Goal: Task Accomplishment & Management: Use online tool/utility

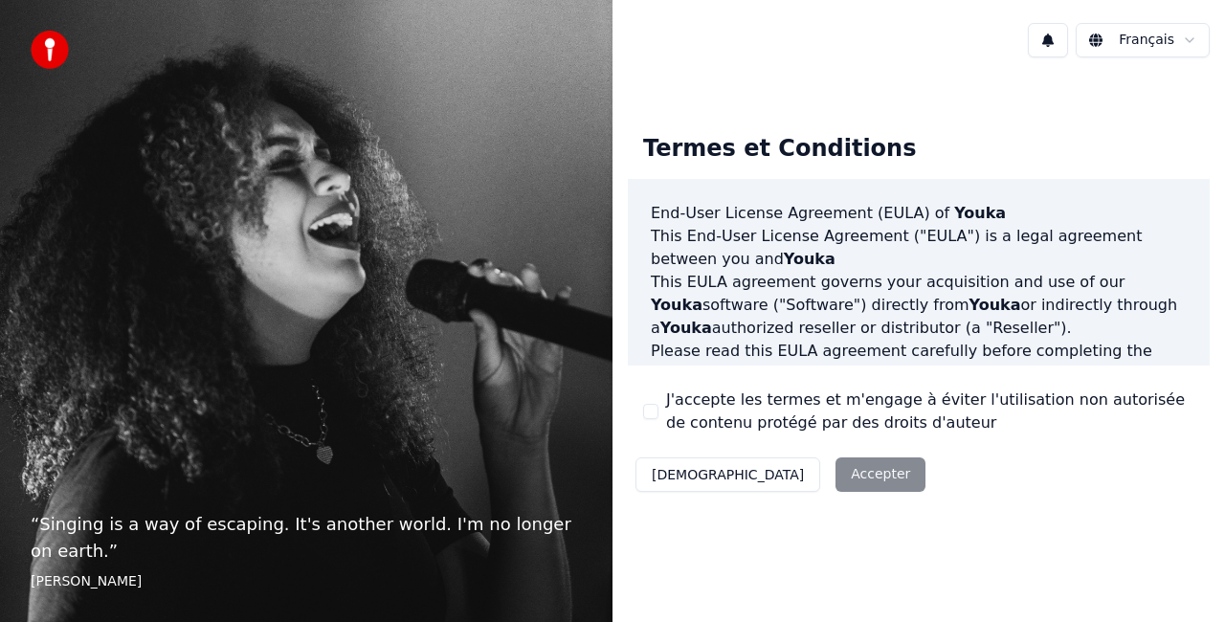
click at [648, 410] on button "J'accepte les termes et m'engage à éviter l'utilisation non autorisée de conten…" at bounding box center [650, 411] width 15 height 15
click at [835, 481] on button "Accepter" at bounding box center [880, 474] width 90 height 34
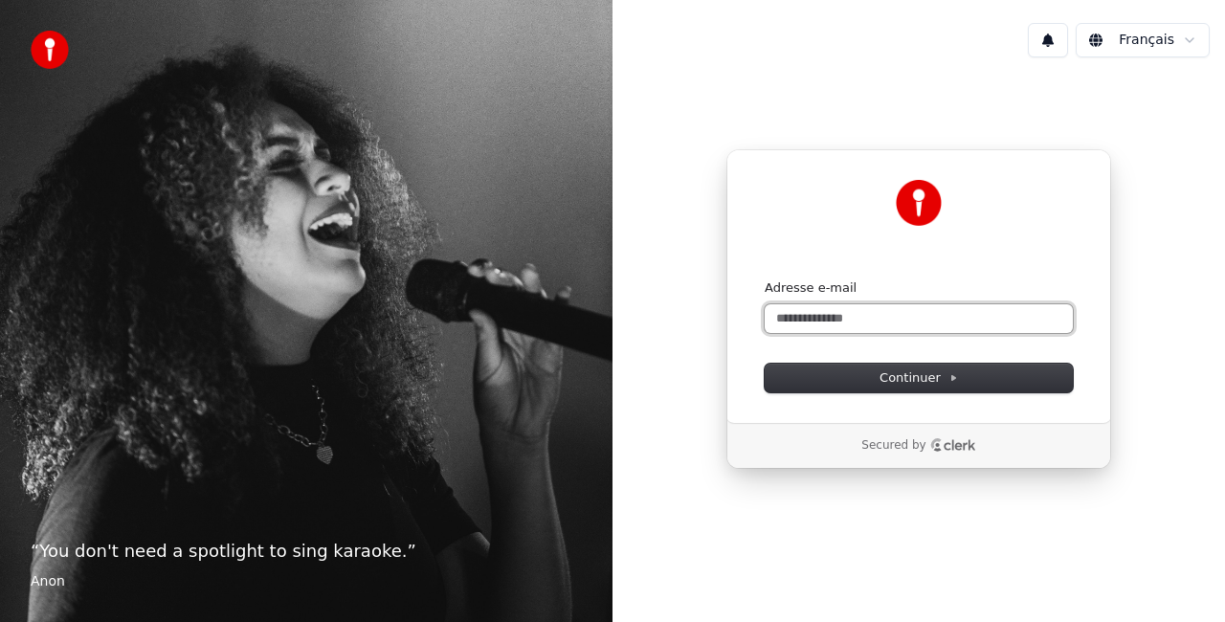
click at [806, 320] on input "Adresse e-mail" at bounding box center [918, 318] width 308 height 29
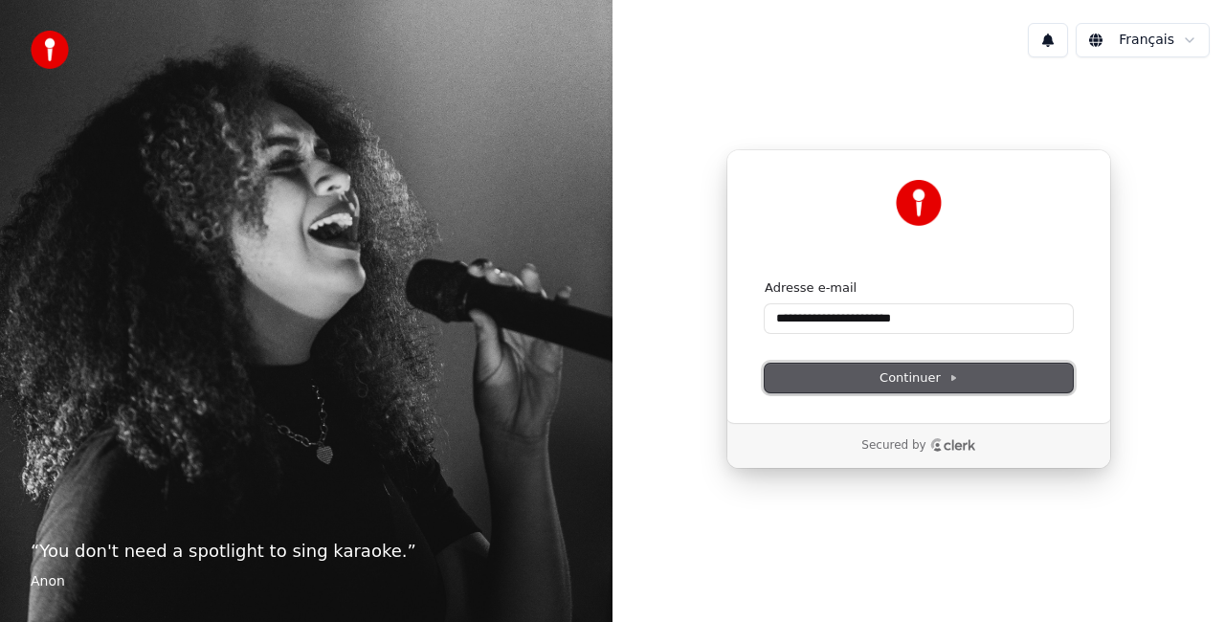
click at [958, 380] on button "Continuer" at bounding box center [918, 378] width 308 height 29
click at [895, 386] on button "Continuer" at bounding box center [918, 378] width 308 height 29
type input "**********"
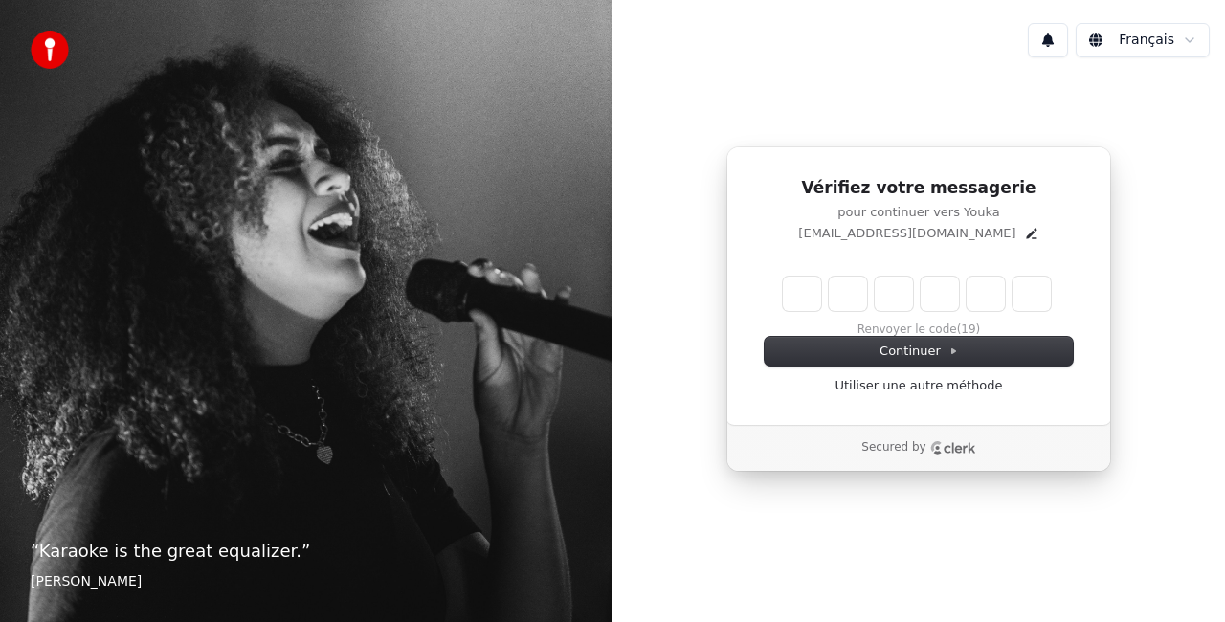
type input "*"
type input "**"
type input "*"
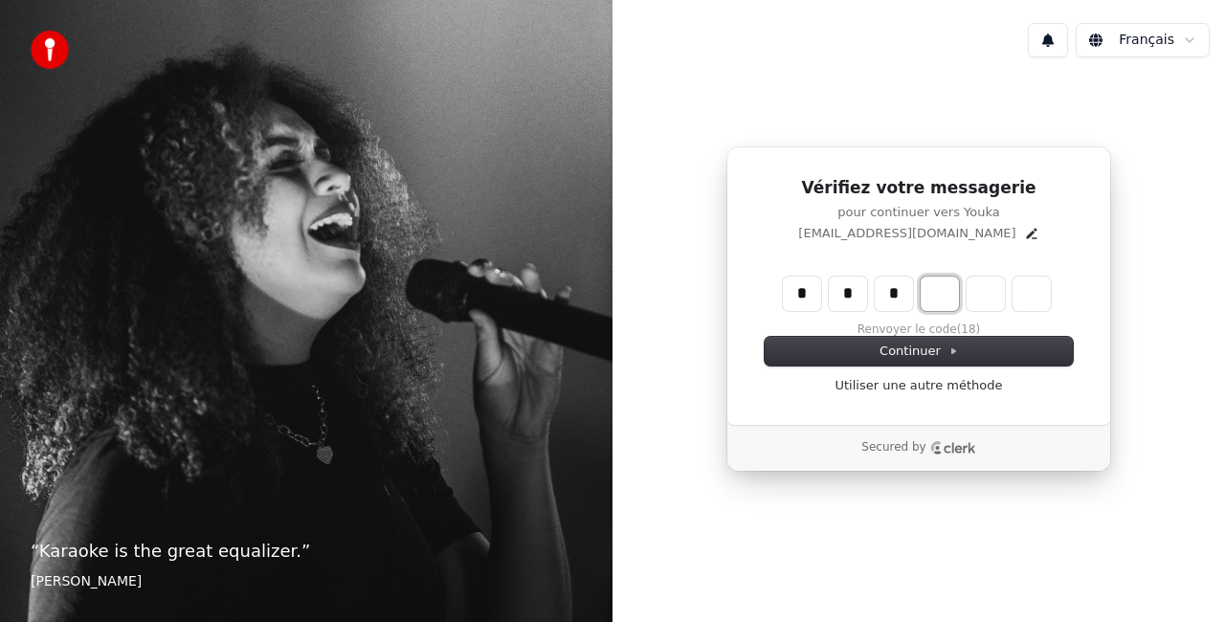
type input "***"
type input "*"
type input "****"
type input "*"
type input "******"
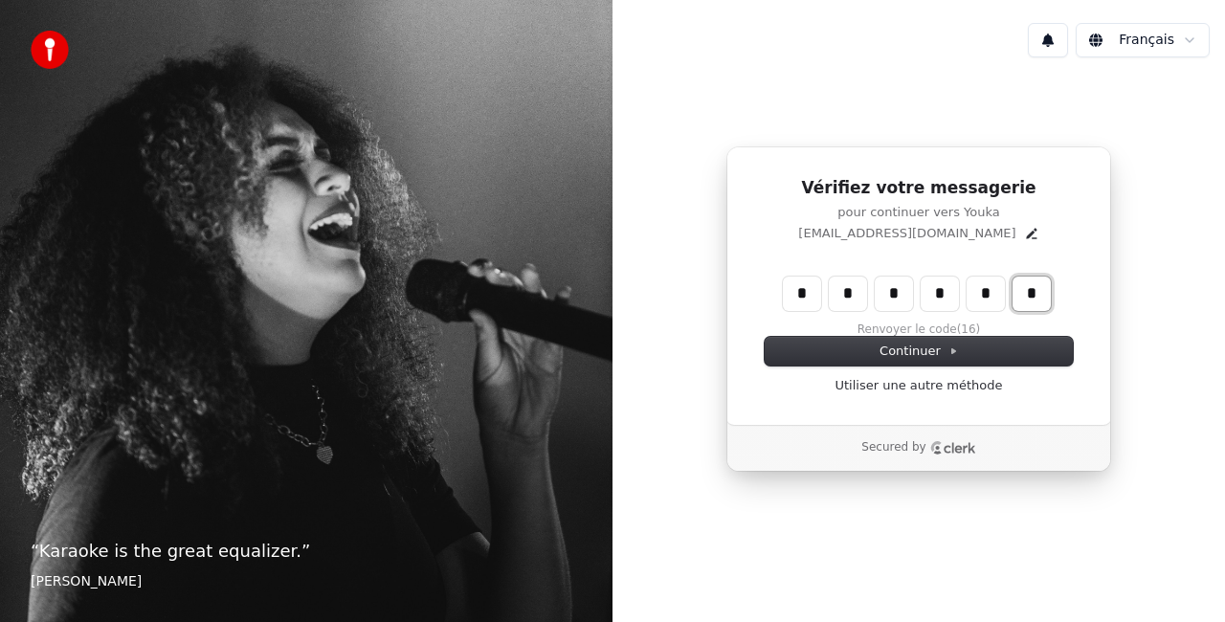
type input "*"
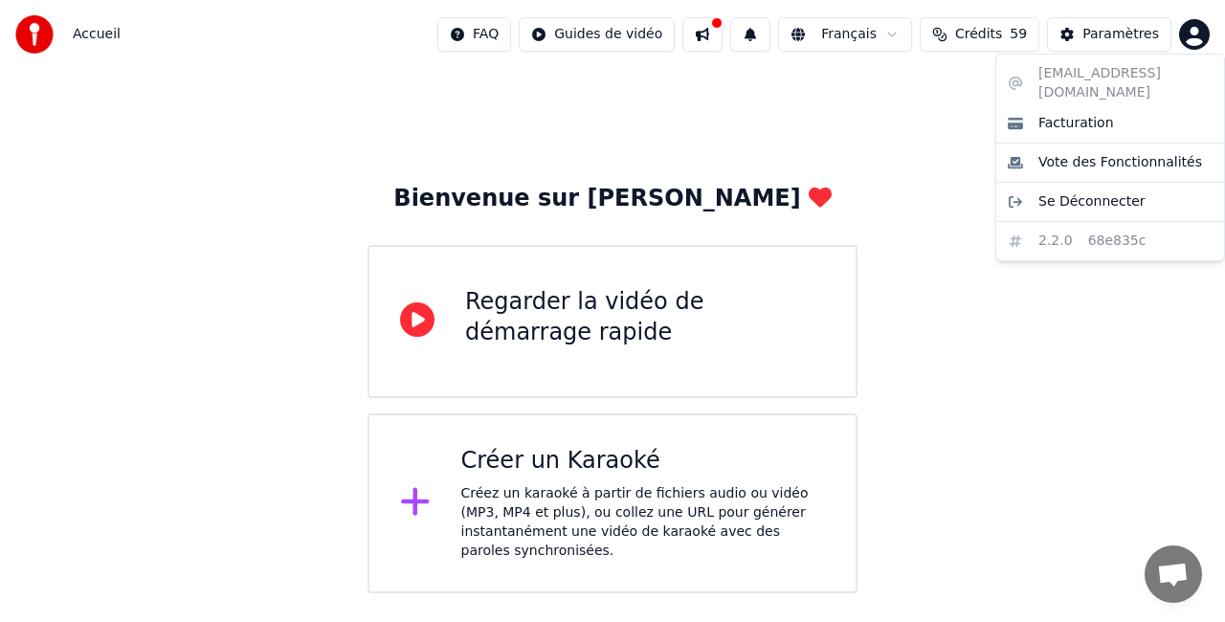
click at [1184, 27] on html "Accueil FAQ Guides de vidéo Français Crédits 59 Paramètres Bienvenue sur Youka …" at bounding box center [612, 296] width 1225 height 593
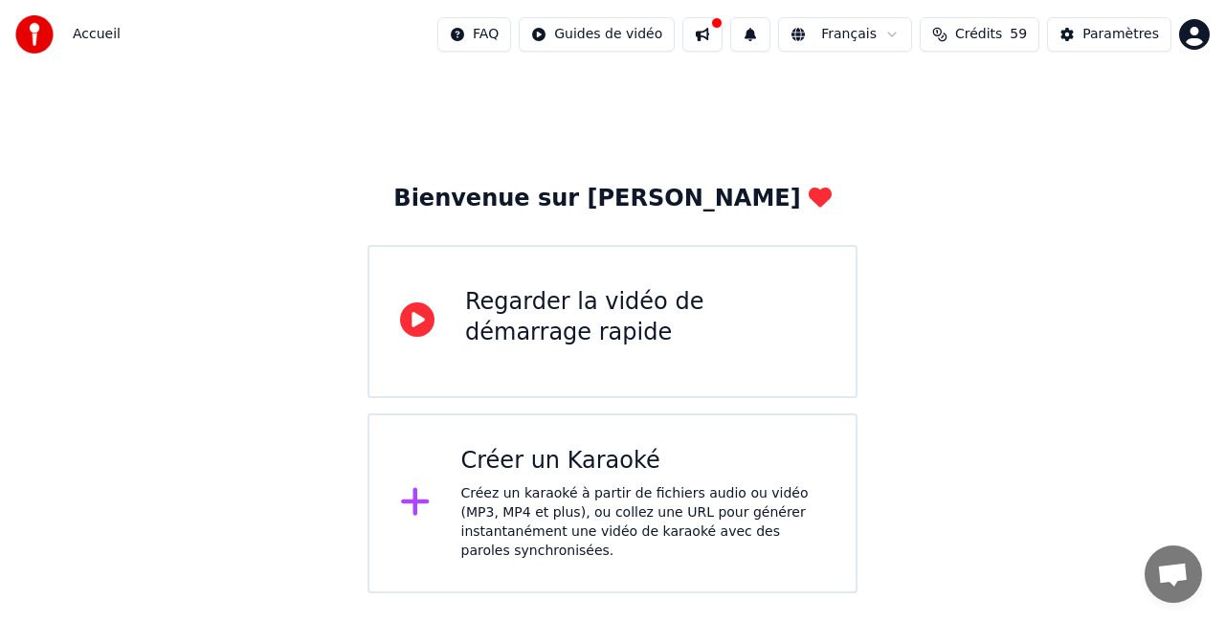
click at [903, 166] on html "Accueil FAQ Guides de vidéo Français Crédits 59 Paramètres Bienvenue sur Youka …" at bounding box center [612, 296] width 1225 height 593
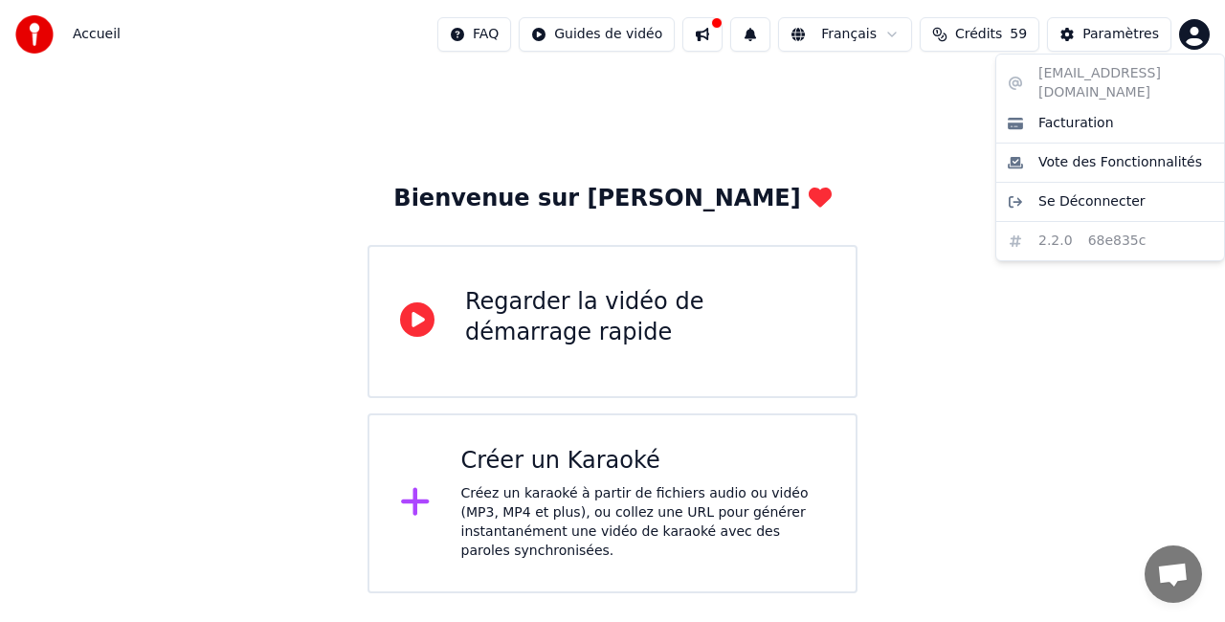
click at [1184, 29] on html "Accueil FAQ Guides de vidéo Français Crédits 59 Paramètres Bienvenue sur Youka …" at bounding box center [612, 296] width 1225 height 593
click at [597, 358] on html "Accueil FAQ Guides de vidéo Français Crédits 59 Paramètres Bienvenue sur Youka …" at bounding box center [612, 296] width 1225 height 593
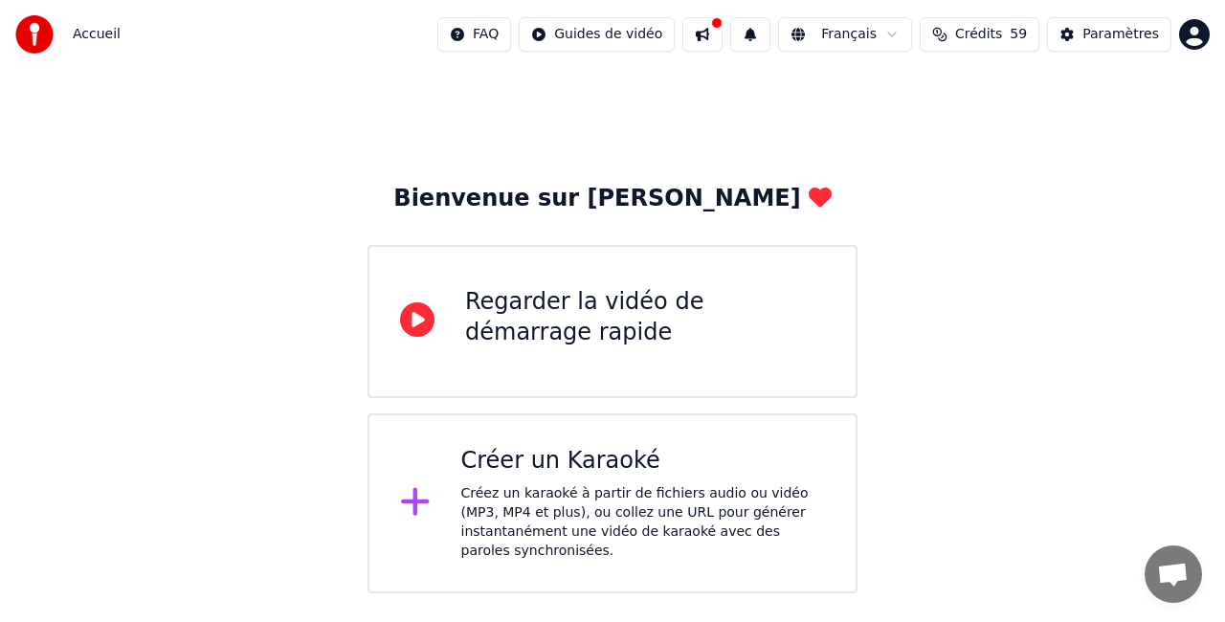
click at [574, 317] on div "Regarder la vidéo de démarrage rapide" at bounding box center [645, 317] width 360 height 61
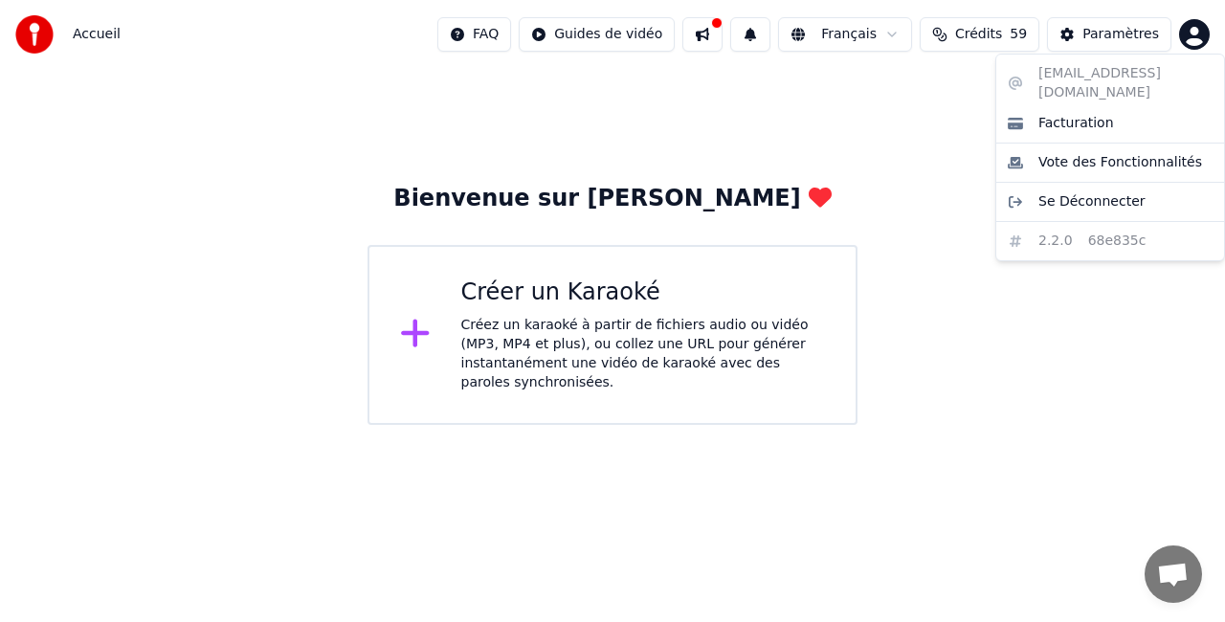
click at [1186, 27] on html "Accueil FAQ Guides de vidéo Français Crédits 59 Paramètres Bienvenue sur Youka …" at bounding box center [612, 212] width 1225 height 425
click at [1008, 32] on html "Accueil FAQ Guides de vidéo Français Crédits 59 Paramètres Bienvenue sur Youka …" at bounding box center [612, 212] width 1225 height 425
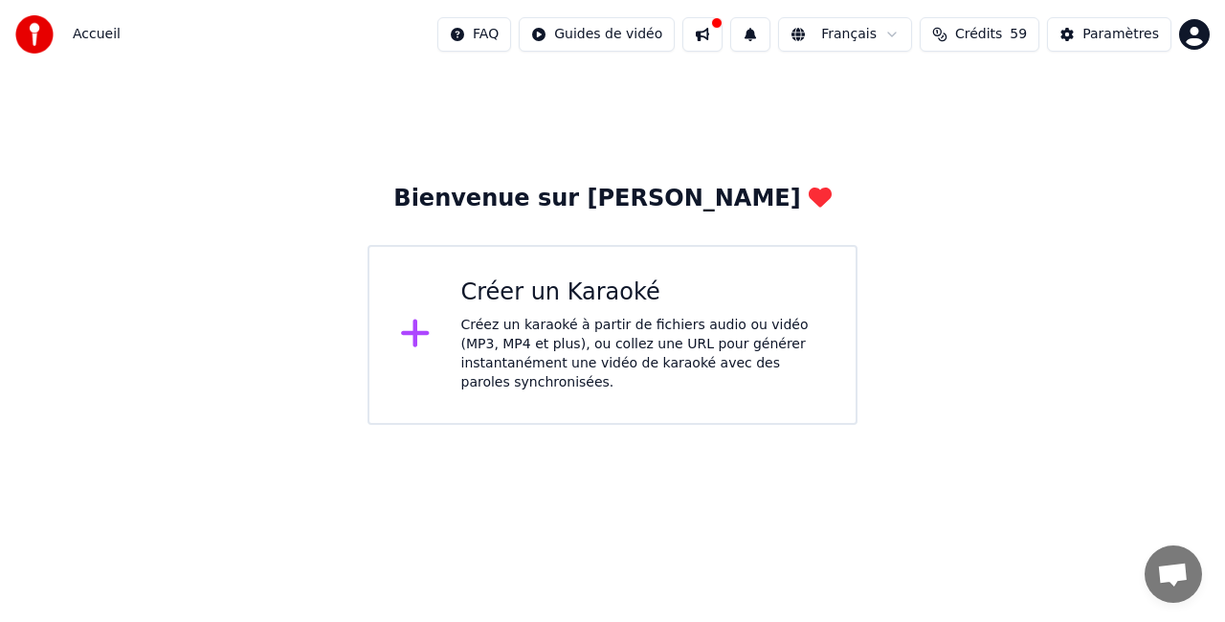
click at [1002, 32] on span "Crédits" at bounding box center [978, 34] width 47 height 19
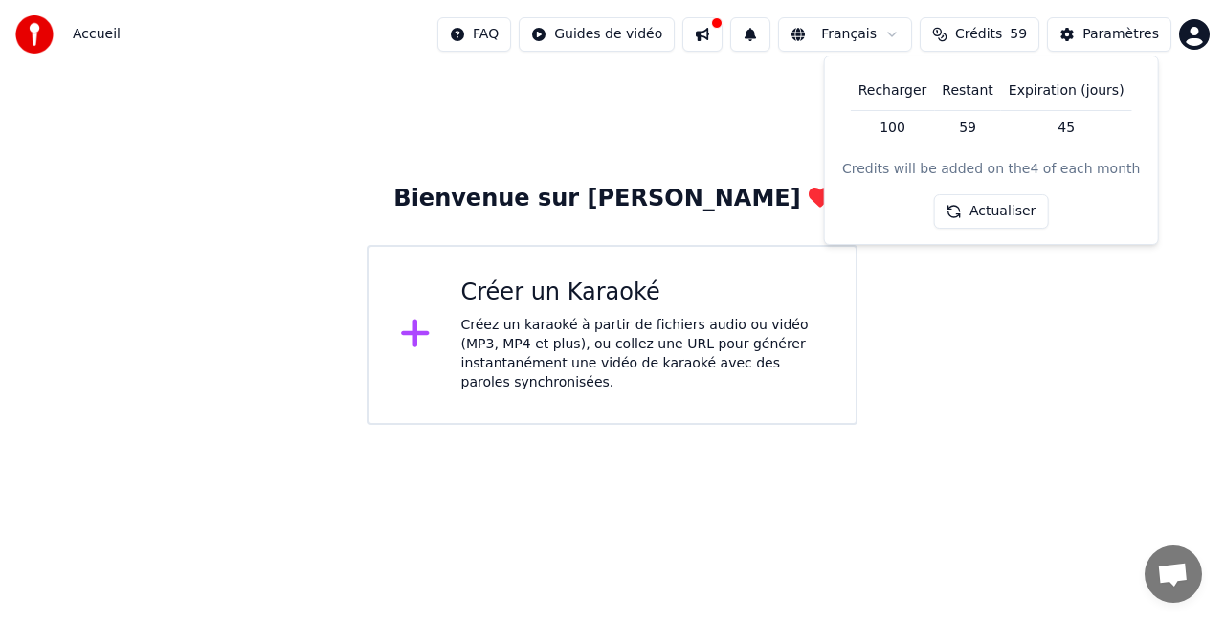
click at [565, 371] on div "Créez un karaoké à partir de fichiers audio ou vidéo (MP3, MP4 et plus), ou col…" at bounding box center [643, 354] width 364 height 77
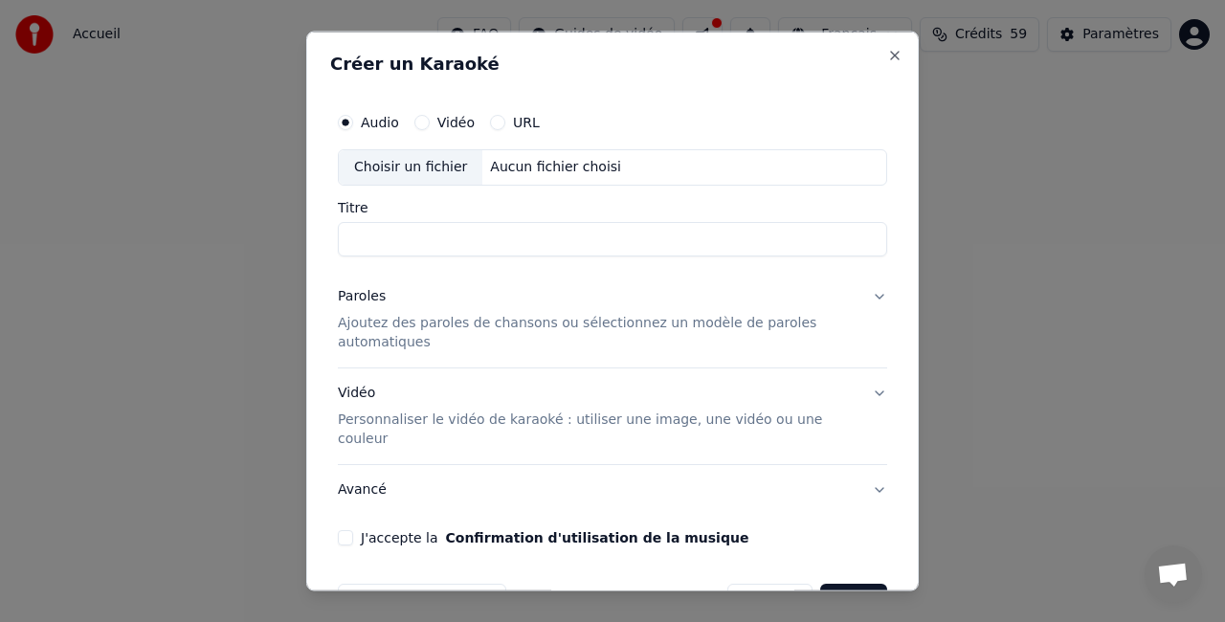
drag, startPoint x: 750, startPoint y: 590, endPoint x: 759, endPoint y: 582, distance: 12.2
click at [759, 582] on div "Créer un Karaoké Audio Vidéo URL Choisir un fichier Aucun fichier choisi Titre …" at bounding box center [612, 312] width 612 height 560
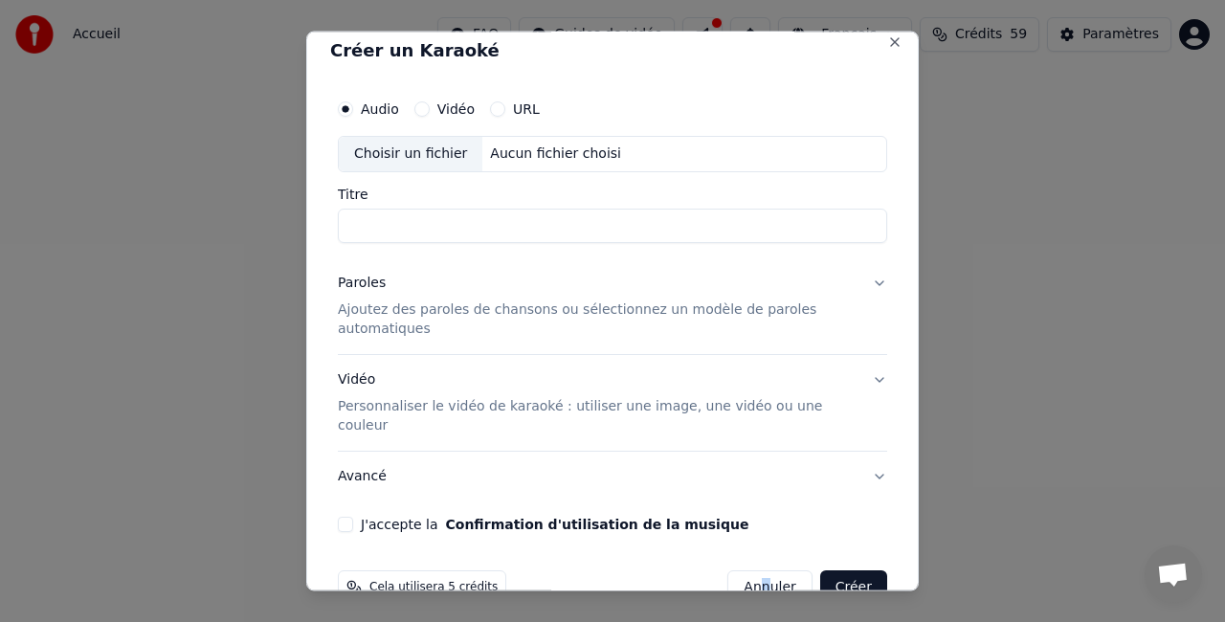
click at [759, 582] on button "Annuler" at bounding box center [769, 586] width 84 height 34
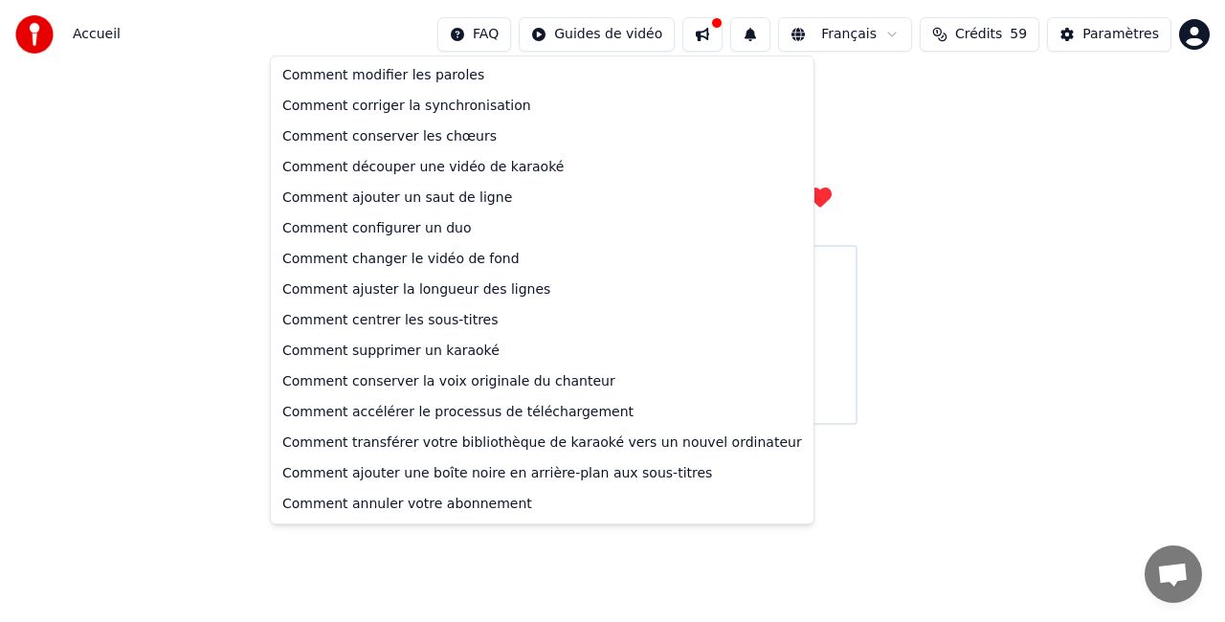
click at [517, 33] on html "Accueil FAQ Guides de vidéo Français Crédits 59 Paramètres Bienvenue sur Youka …" at bounding box center [612, 212] width 1225 height 425
click at [578, 29] on html "Accueil FAQ Guides de vidéo Français Crédits 59 Paramètres Bienvenue sur Youka …" at bounding box center [612, 212] width 1225 height 425
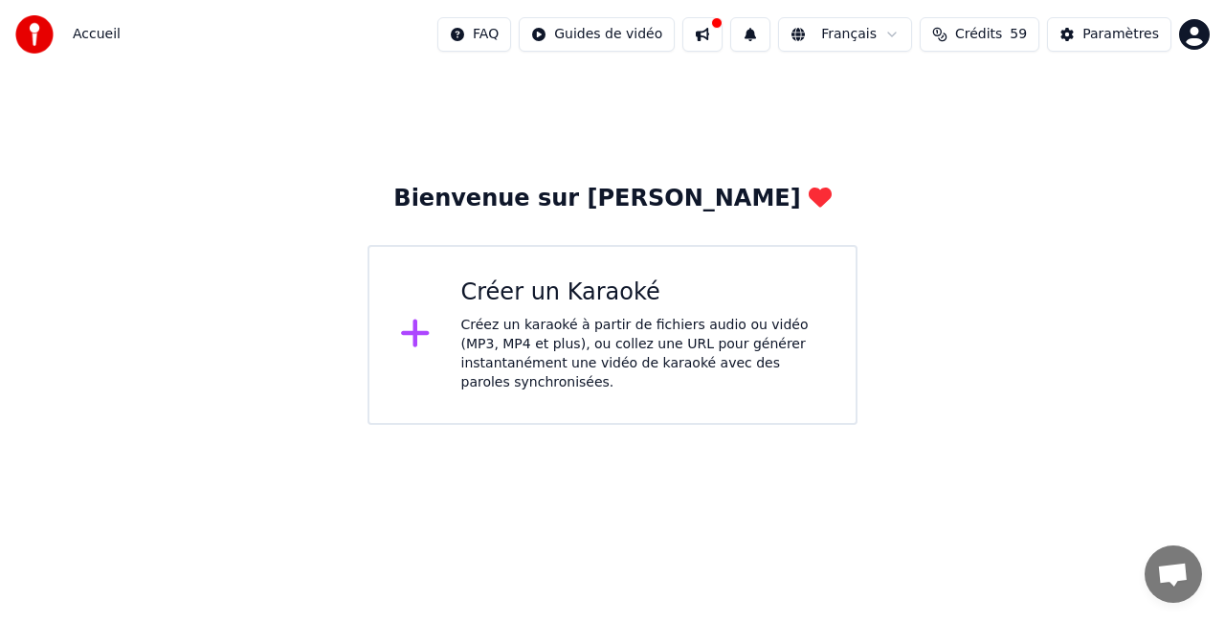
click at [717, 34] on button at bounding box center [702, 34] width 40 height 34
click at [1091, 170] on div "Bienvenue sur Youka Créer un Karaoké Créez un karaoké à partir de fichiers audi…" at bounding box center [612, 247] width 1225 height 356
click at [574, 283] on div "Créer un Karaoké" at bounding box center [643, 292] width 364 height 31
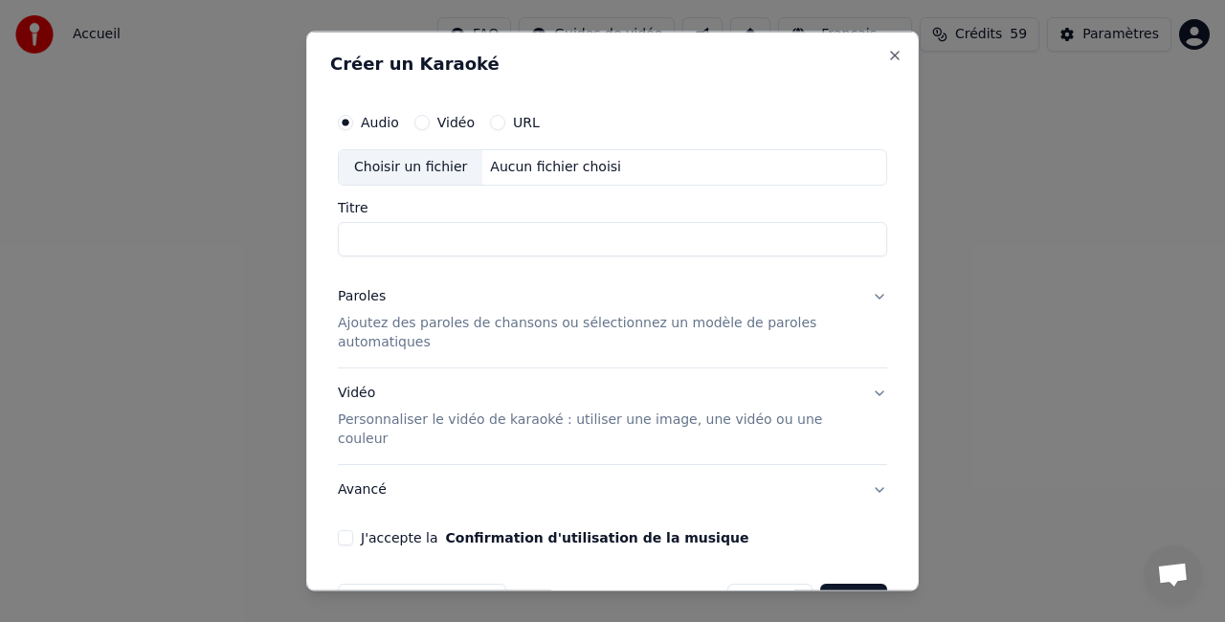
click at [831, 583] on button "Créer" at bounding box center [853, 600] width 67 height 34
click at [831, 553] on div "Audio Vidéo URL Choisir un fichier Aucun fichier choisi Titre Paroles Ajoutez d…" at bounding box center [612, 324] width 564 height 457
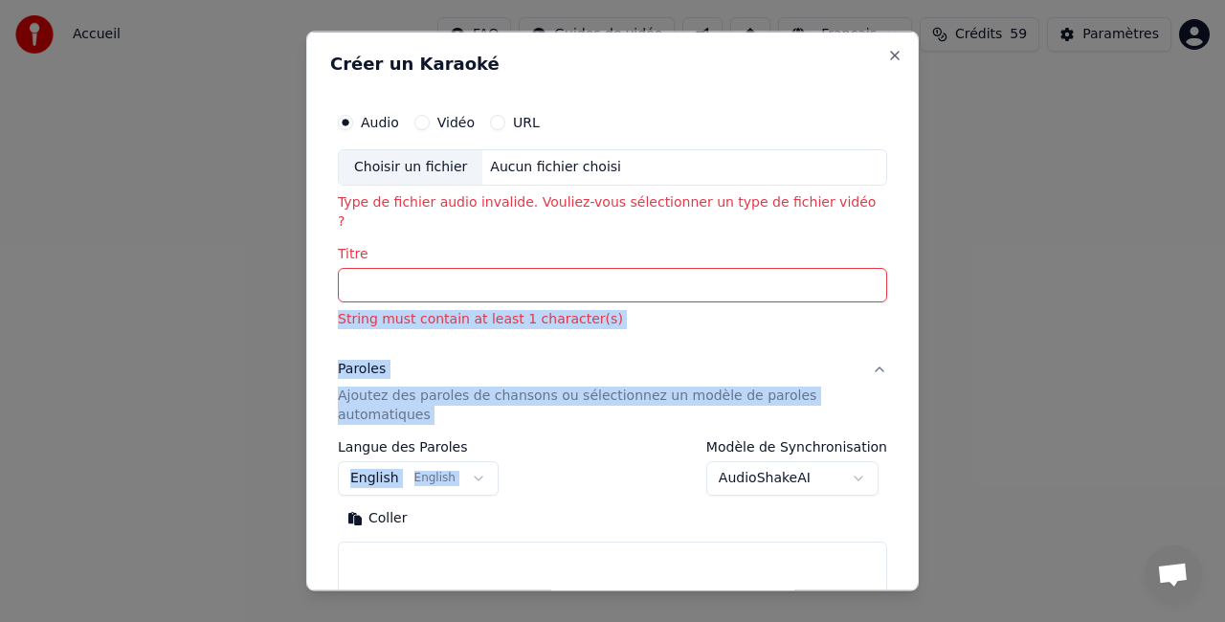
drag, startPoint x: 917, startPoint y: 275, endPoint x: 903, endPoint y: 453, distance: 179.5
click at [903, 453] on div "**********" at bounding box center [612, 312] width 612 height 560
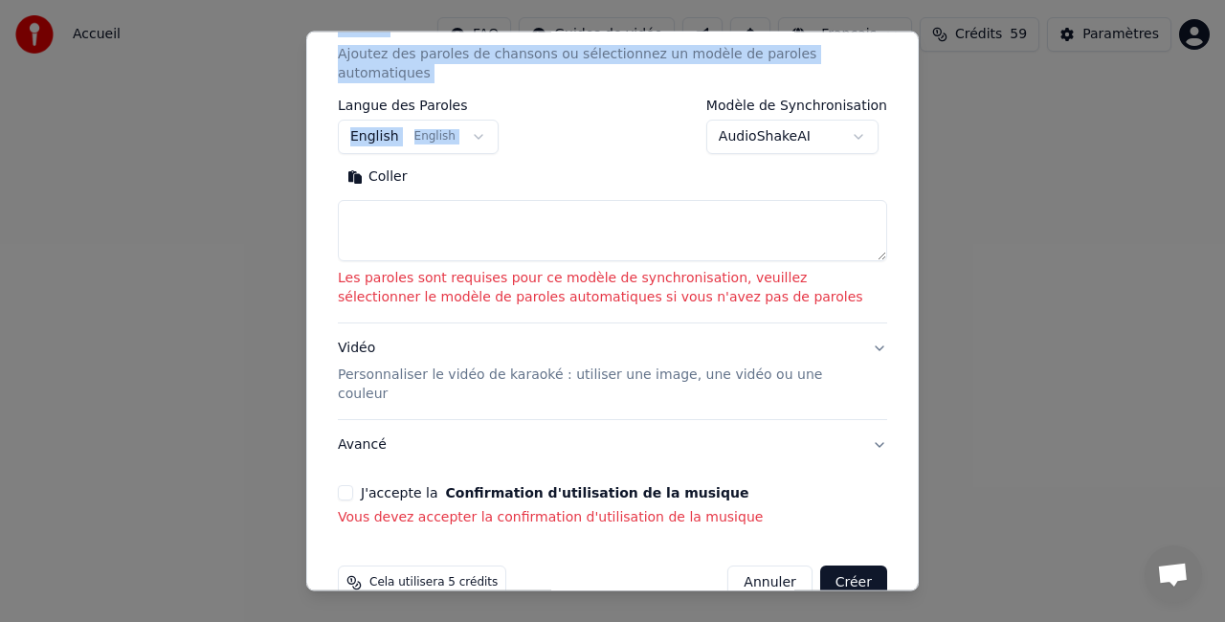
click at [821, 565] on button "Créer" at bounding box center [853, 582] width 67 height 34
click at [780, 565] on button "Annuler" at bounding box center [769, 582] width 84 height 34
select select
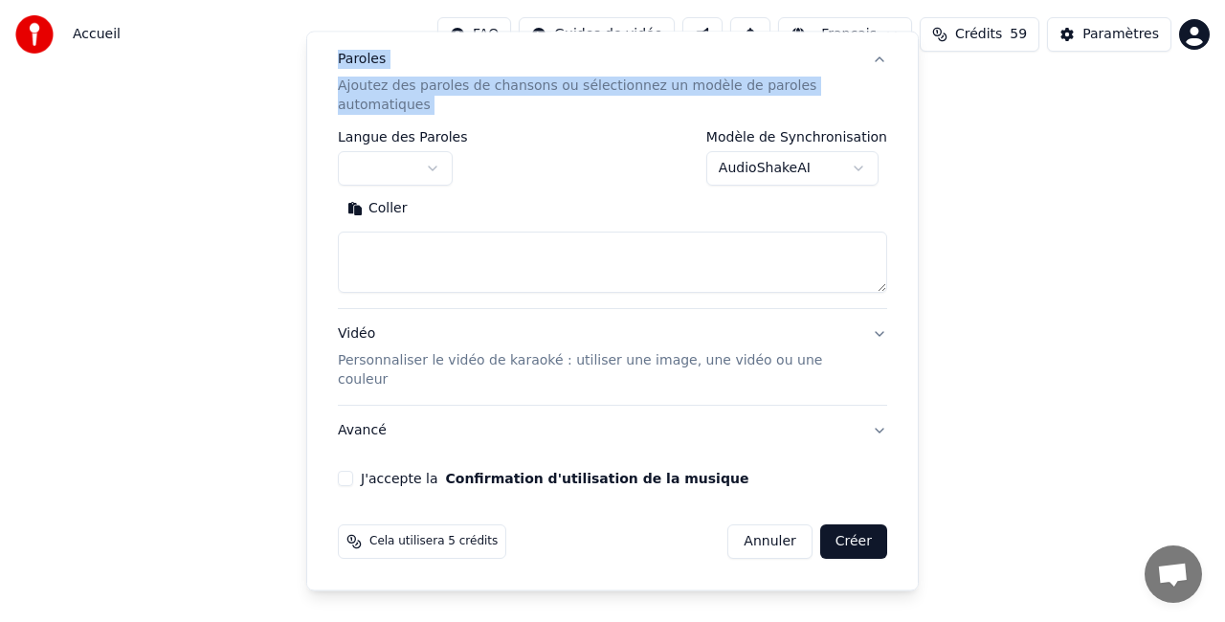
scroll to position [214, 0]
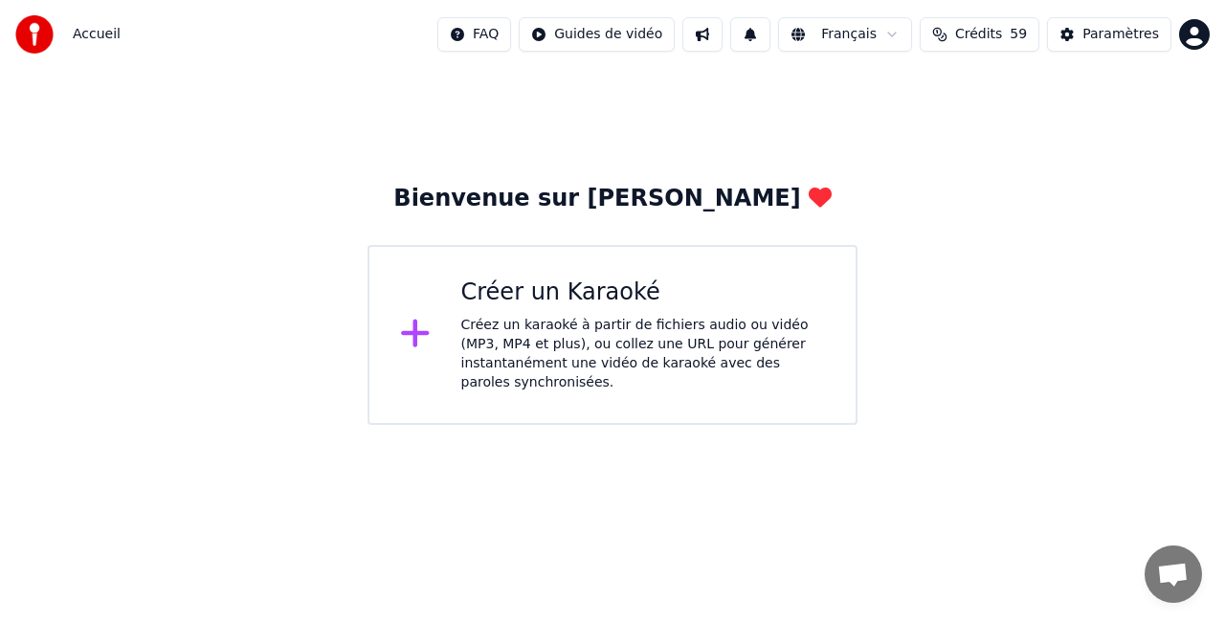
click at [46, 29] on img at bounding box center [34, 34] width 38 height 38
drag, startPoint x: 46, startPoint y: 29, endPoint x: 97, endPoint y: 29, distance: 50.7
click at [97, 29] on div "Accueil" at bounding box center [67, 34] width 105 height 38
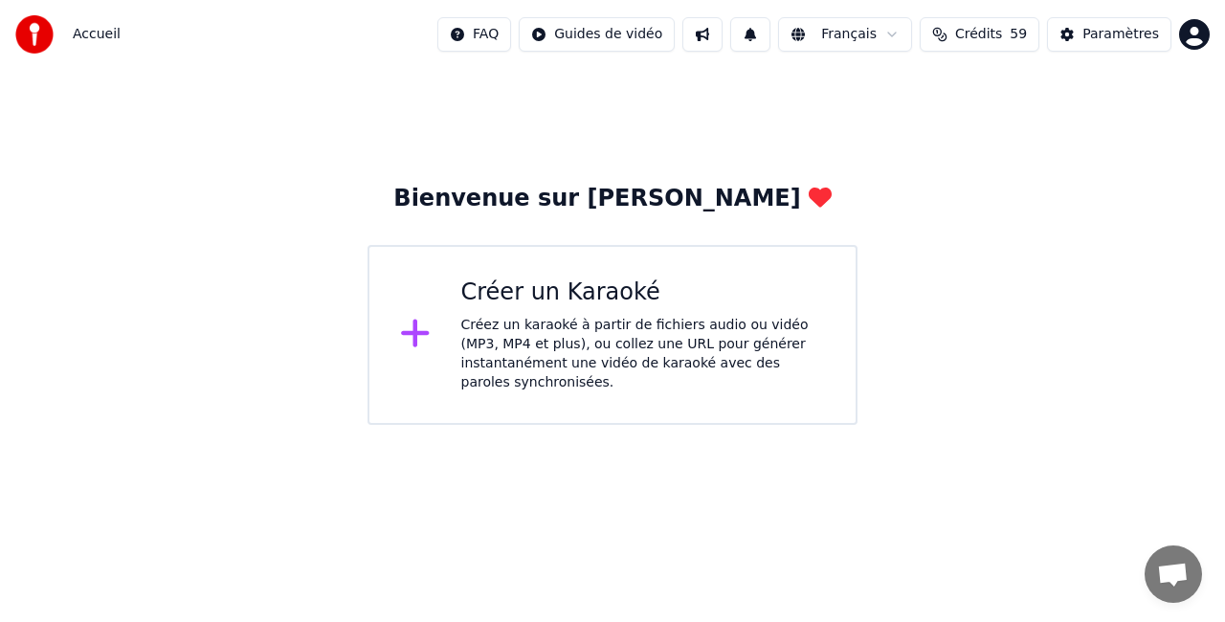
click at [99, 31] on span "Accueil" at bounding box center [97, 34] width 48 height 19
drag, startPoint x: 99, startPoint y: 31, endPoint x: 27, endPoint y: 34, distance: 72.8
click at [27, 34] on div "Accueil" at bounding box center [67, 34] width 105 height 38
click at [27, 34] on img at bounding box center [34, 34] width 38 height 38
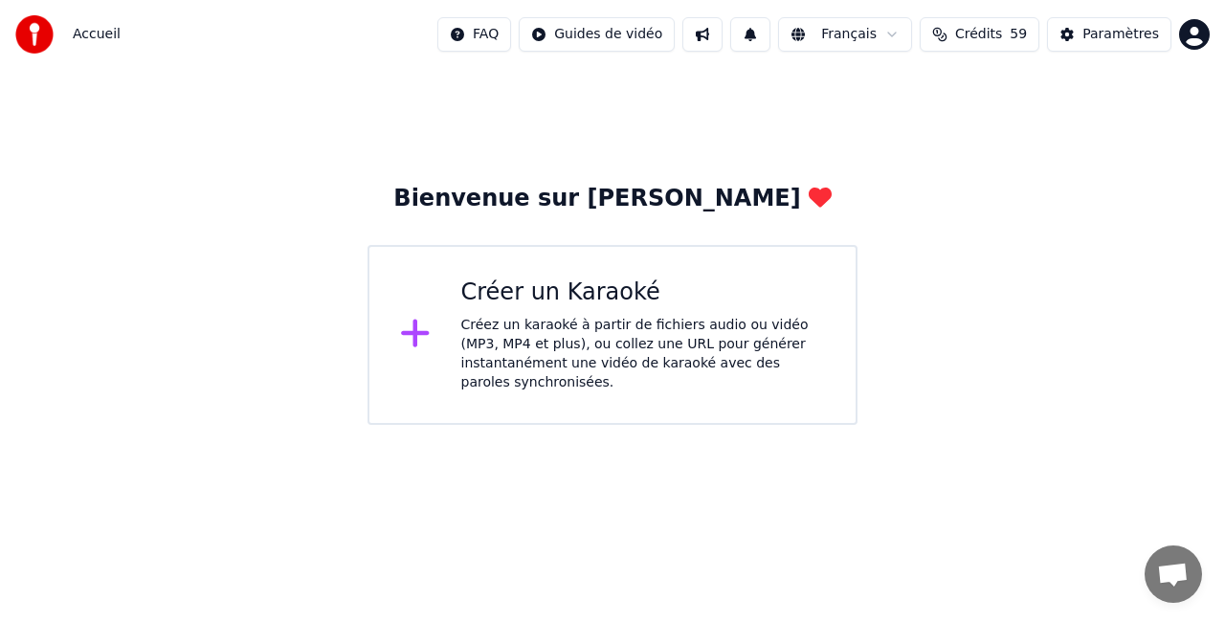
click at [27, 34] on img at bounding box center [34, 34] width 38 height 38
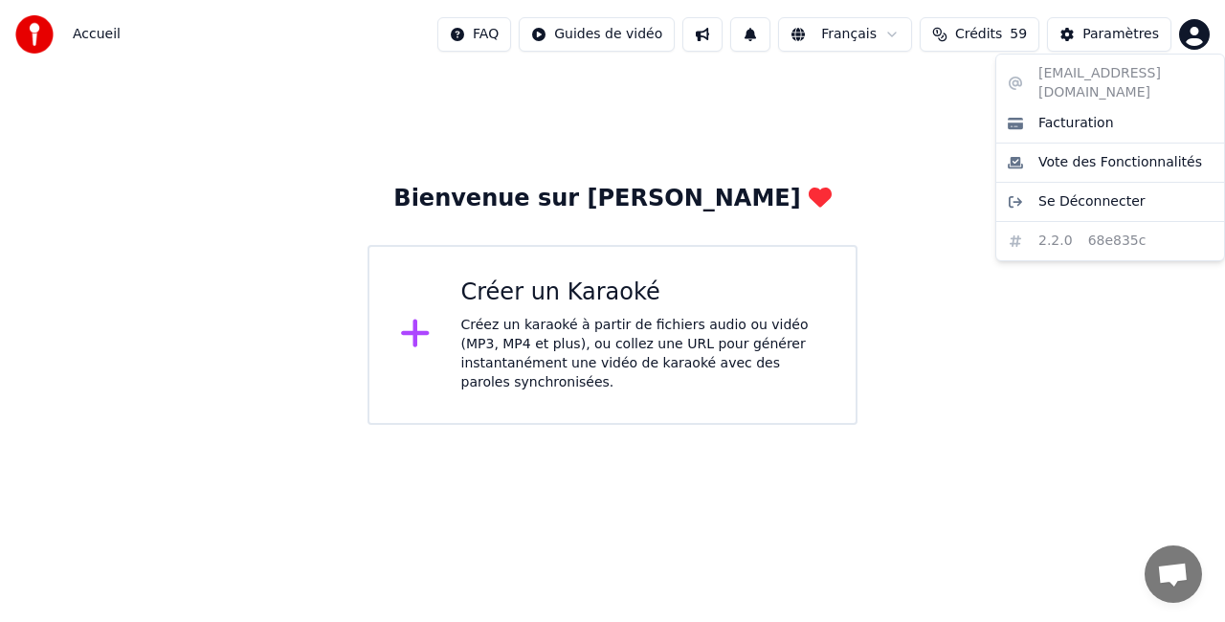
click at [1201, 41] on html "Accueil FAQ Guides de vidéo Français Crédits 59 Paramètres Bienvenue sur Youka …" at bounding box center [612, 212] width 1225 height 425
click at [1001, 31] on html "Accueil FAQ Guides de vidéo Français Crédits 59 Paramètres Bienvenue sur Youka …" at bounding box center [612, 212] width 1225 height 425
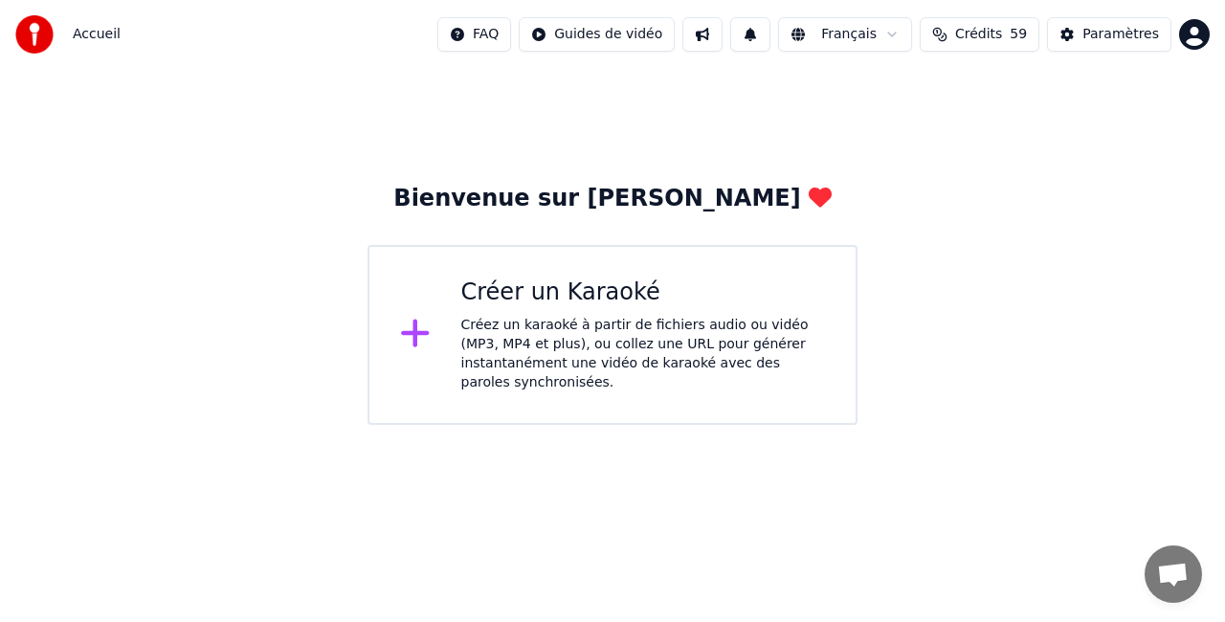
click at [1001, 31] on span "Crédits" at bounding box center [978, 34] width 47 height 19
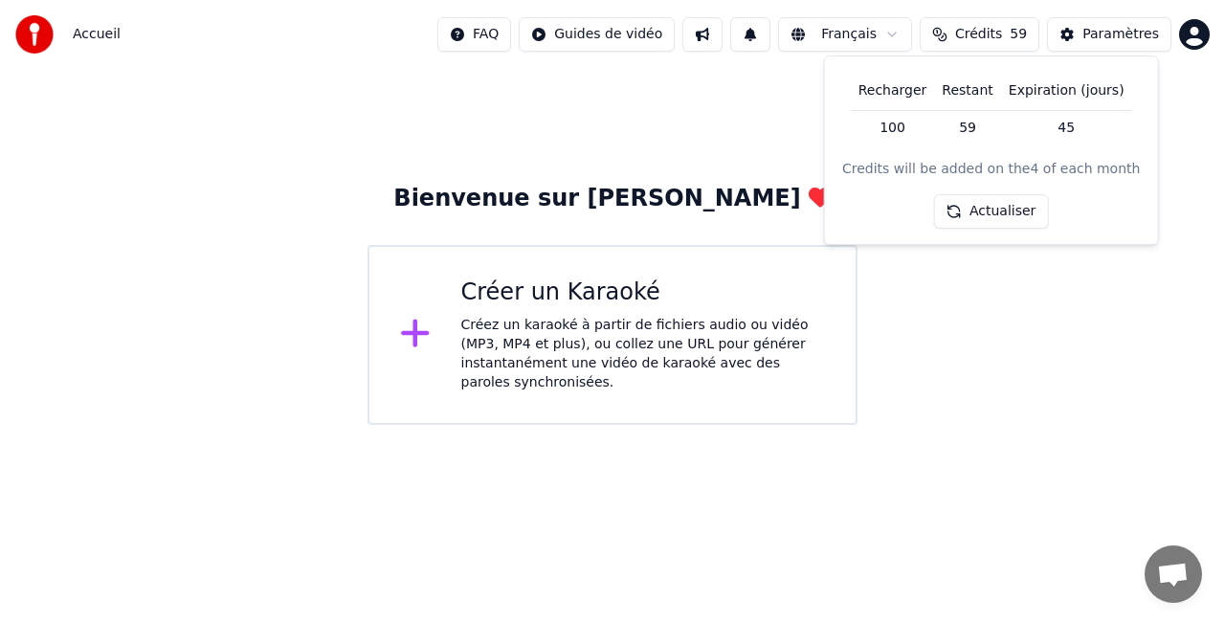
click at [886, 27] on html "Accueil FAQ Guides de vidéo Français Crédits 59 Paramètres Bienvenue sur Youka …" at bounding box center [612, 212] width 1225 height 425
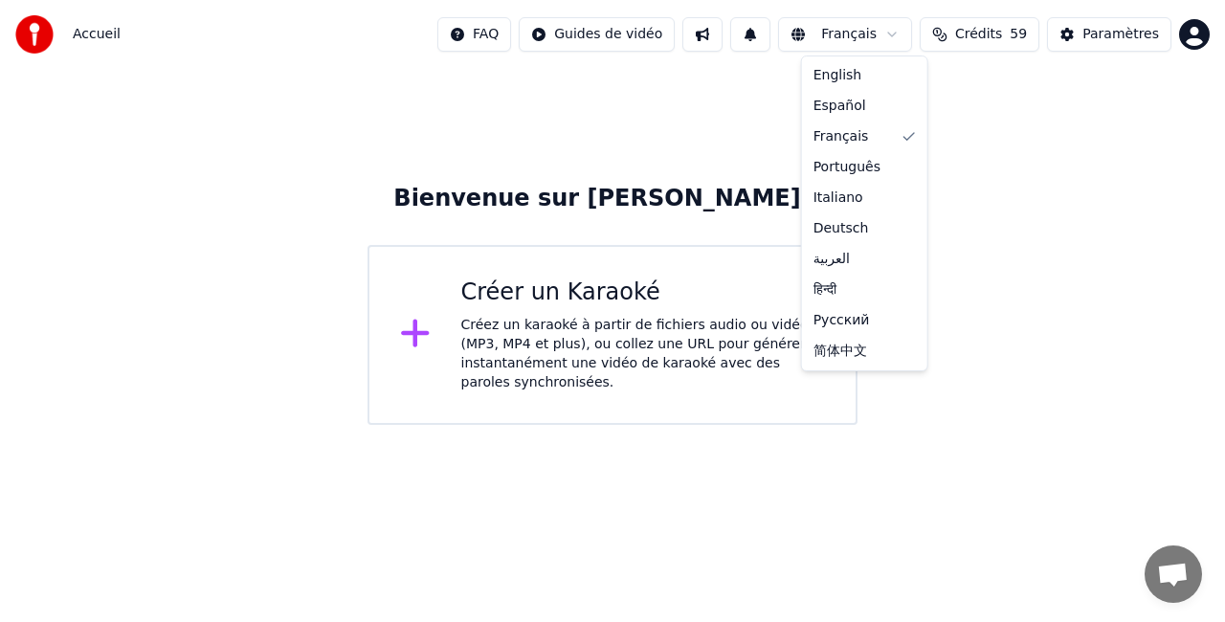
click at [773, 35] on html "Accueil FAQ Guides de vidéo Français Crédits 59 Paramètres Bienvenue sur Youka …" at bounding box center [612, 212] width 1225 height 425
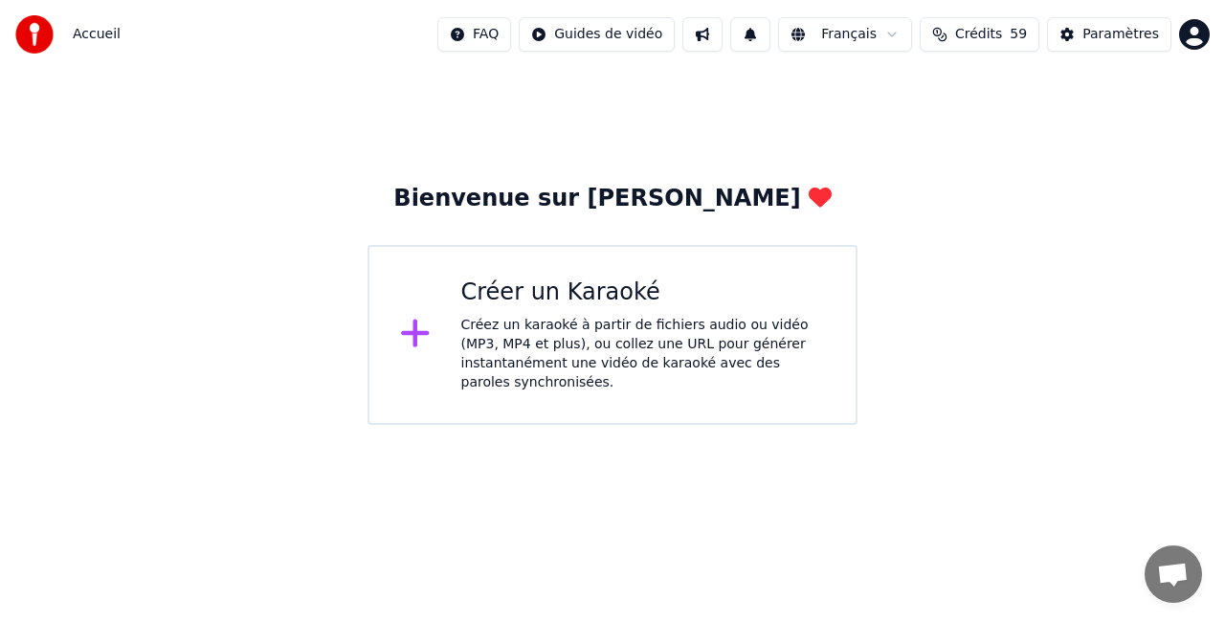
click at [770, 35] on button at bounding box center [750, 34] width 40 height 34
click at [722, 37] on button at bounding box center [702, 34] width 40 height 34
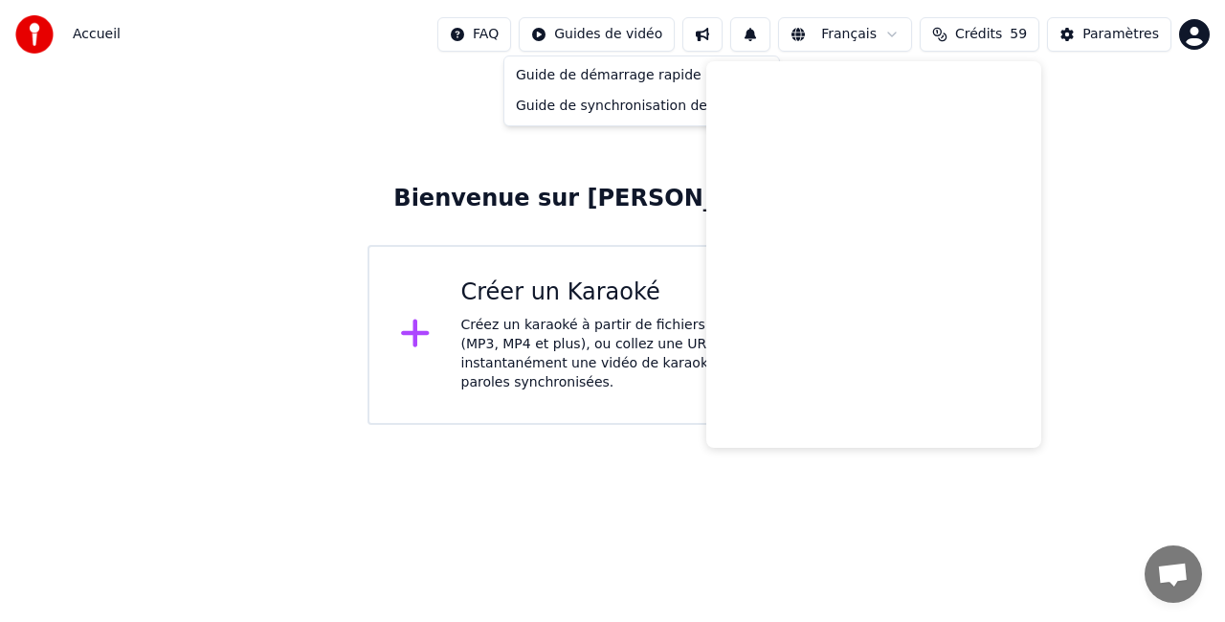
click at [639, 36] on html "Accueil FAQ Guides de vidéo Français Crédits 59 Paramètres Bienvenue sur Youka …" at bounding box center [612, 212] width 1225 height 425
click at [509, 44] on html "Accueil FAQ Guides de vidéo Français Crédits 59 Paramètres Bienvenue sur Youka …" at bounding box center [612, 212] width 1225 height 425
click at [608, 27] on html "Accueil FAQ Guides de vidéo Français Crédits 59 Paramètres Bienvenue sur Youka …" at bounding box center [612, 212] width 1225 height 425
click at [1126, 211] on html "Accueil FAQ Guides de vidéo Français Crédits 59 Paramètres Bienvenue sur Youka …" at bounding box center [612, 212] width 1225 height 425
click at [1126, 211] on div "Bienvenue sur Youka Créer un Karaoké Créez un karaoké à partir de fichiers audi…" at bounding box center [612, 247] width 1225 height 356
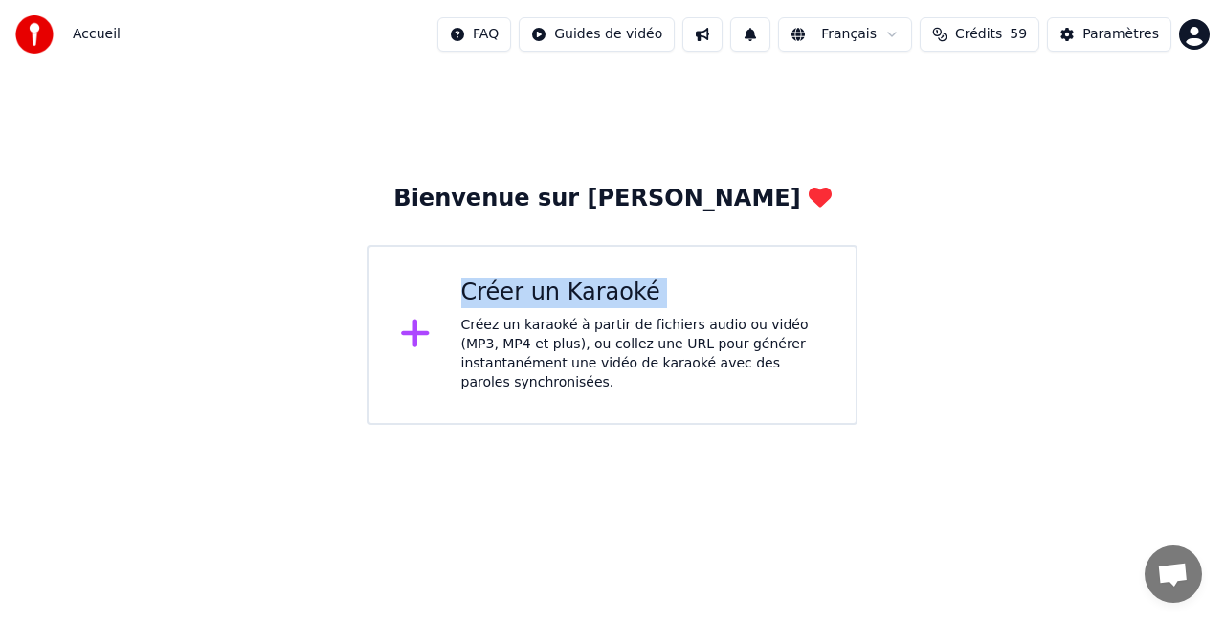
click at [1126, 211] on div "Bienvenue sur Youka Créer un Karaoké Créez un karaoké à partir de fichiers audi…" at bounding box center [612, 247] width 1225 height 356
click at [587, 30] on html "Accueil FAQ Guides de vidéo Français Crédits 59 Paramètres Bienvenue sur Youka …" at bounding box center [612, 212] width 1225 height 425
click at [570, 329] on div "Créez un karaoké à partir de fichiers audio ou vidéo (MP3, MP4 et plus), ou col…" at bounding box center [643, 354] width 364 height 77
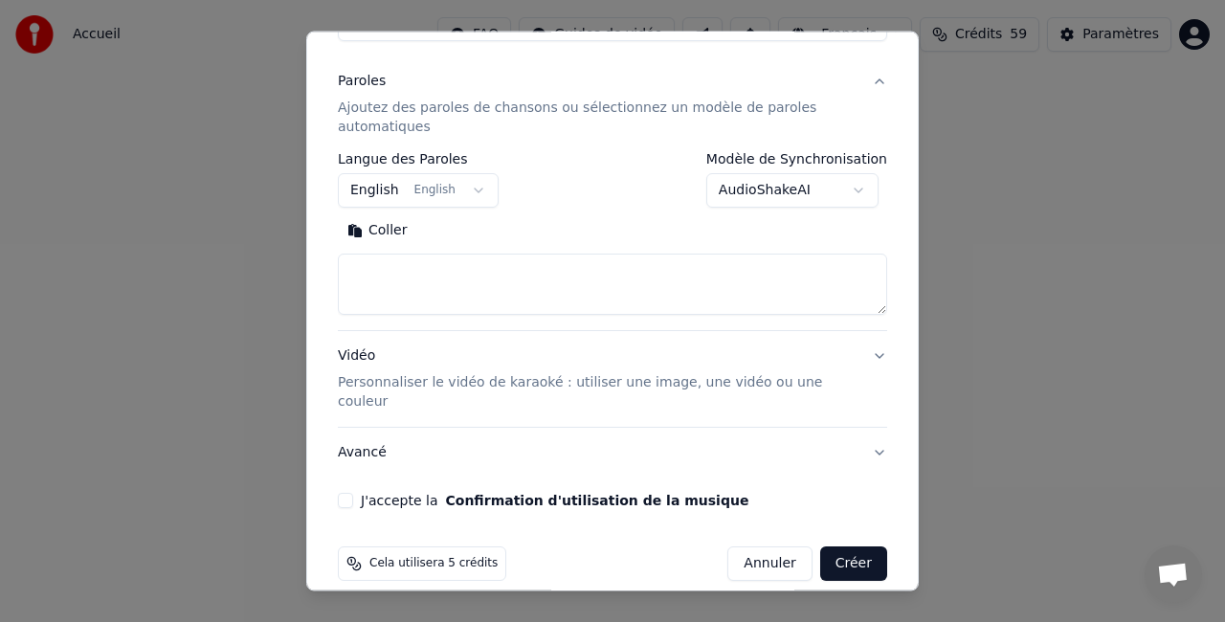
click at [754, 546] on button "Annuler" at bounding box center [769, 563] width 84 height 34
select select
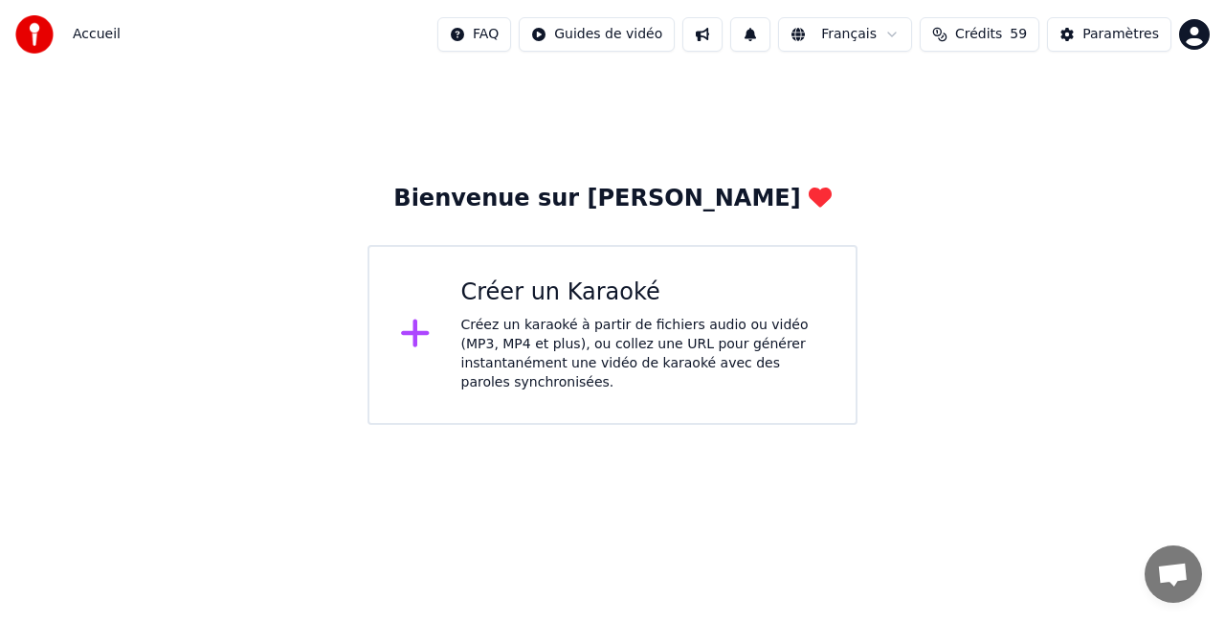
click at [668, 316] on div "Créez un karaoké à partir de fichiers audio ou vidéo (MP3, MP4 et plus), ou col…" at bounding box center [643, 354] width 364 height 77
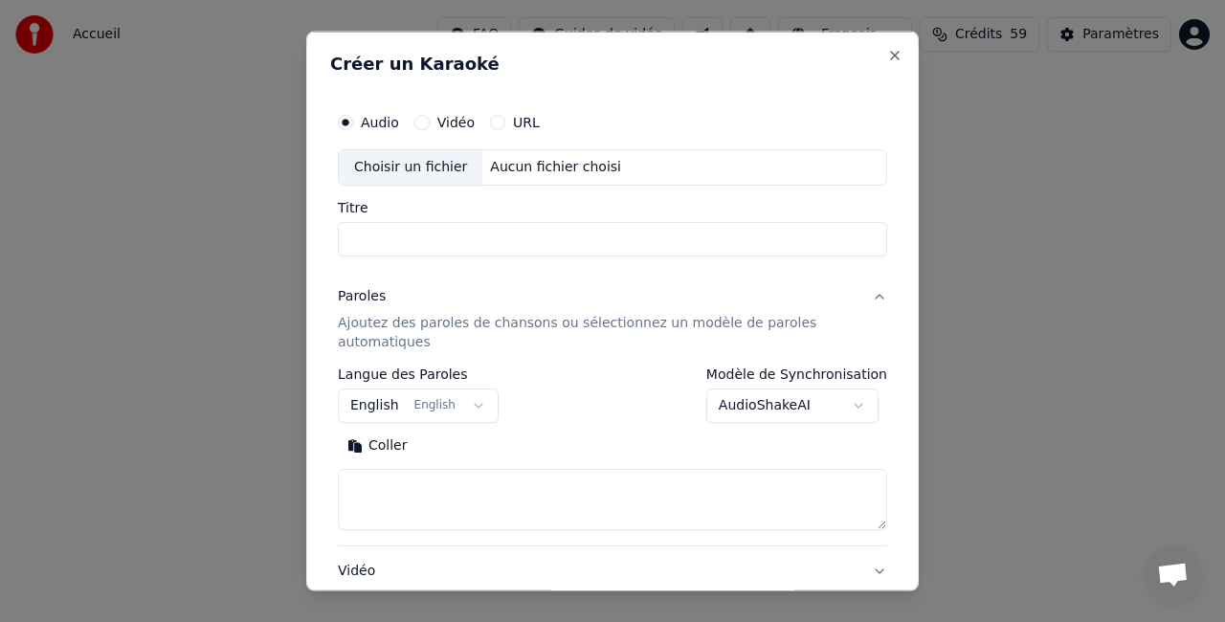
click at [894, 39] on div "**********" at bounding box center [612, 312] width 612 height 560
click at [887, 52] on button "Close" at bounding box center [894, 55] width 15 height 15
select select
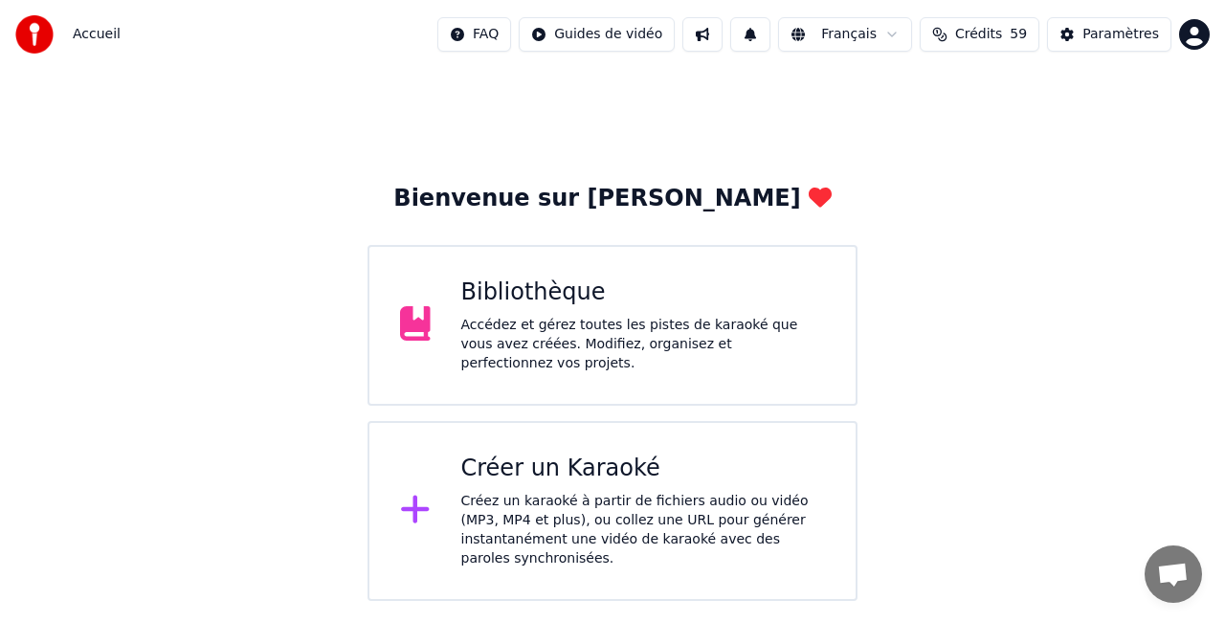
click at [637, 343] on div "Accédez et gérez toutes les pistes de karaoké que vous avez créées. Modifiez, o…" at bounding box center [643, 344] width 364 height 57
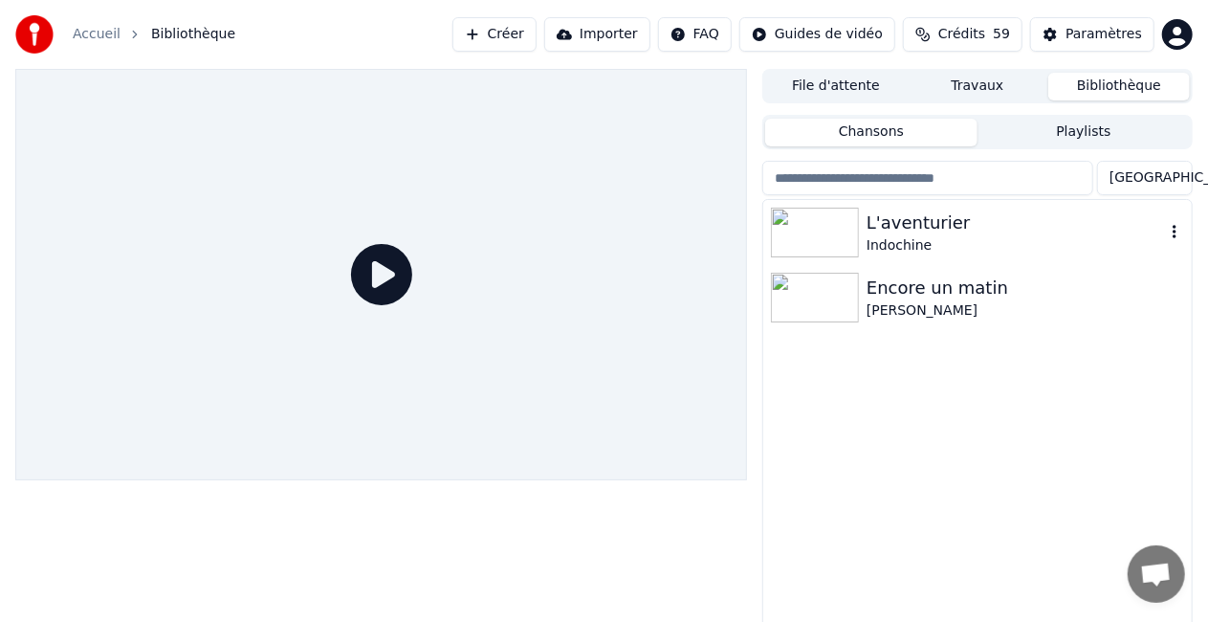
click at [926, 228] on div "L'aventurier" at bounding box center [1016, 223] width 298 height 27
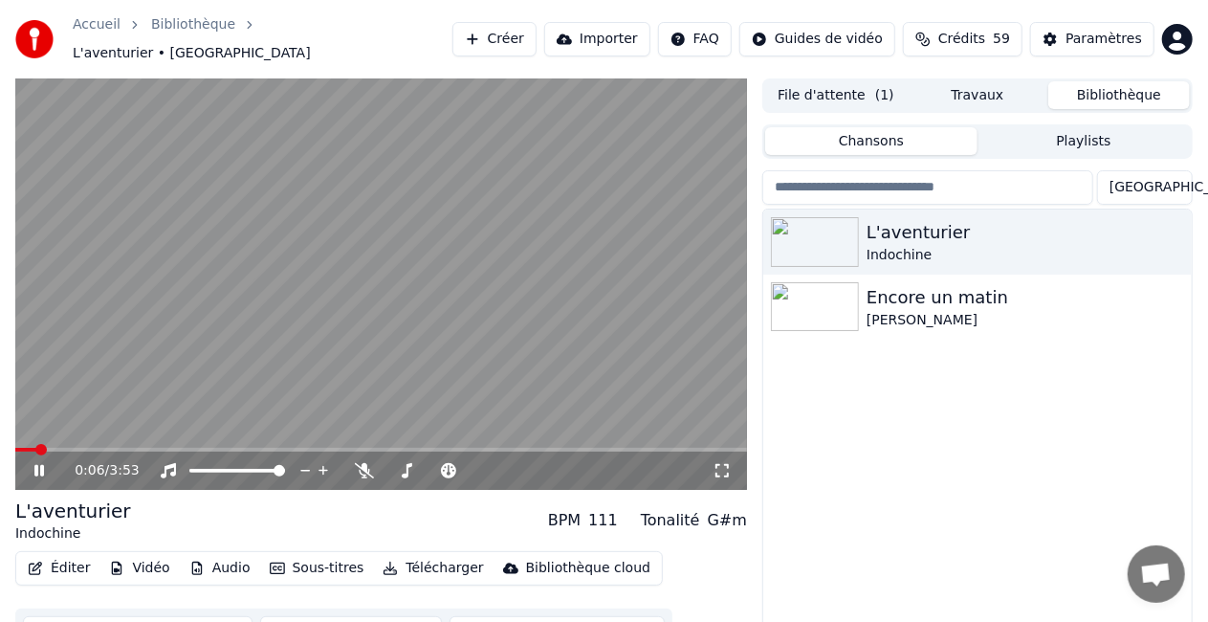
click at [80, 558] on button "Éditer" at bounding box center [58, 568] width 77 height 27
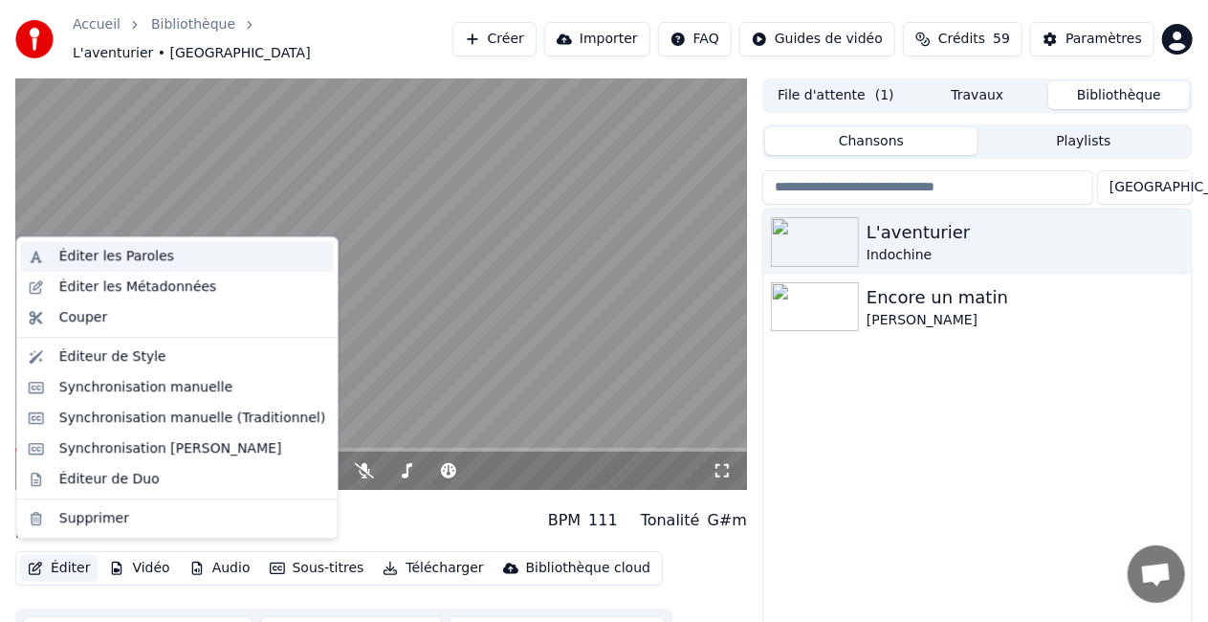
click at [143, 258] on div "Éditer les Paroles" at bounding box center [116, 256] width 115 height 19
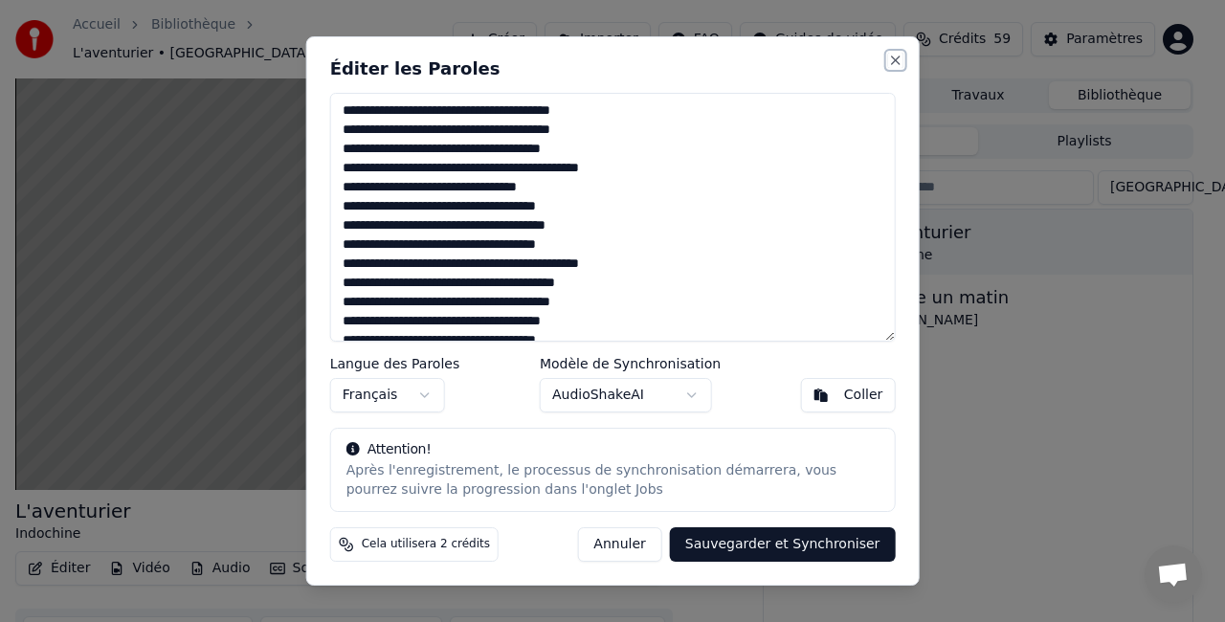
click at [899, 60] on button "Close" at bounding box center [894, 60] width 15 height 15
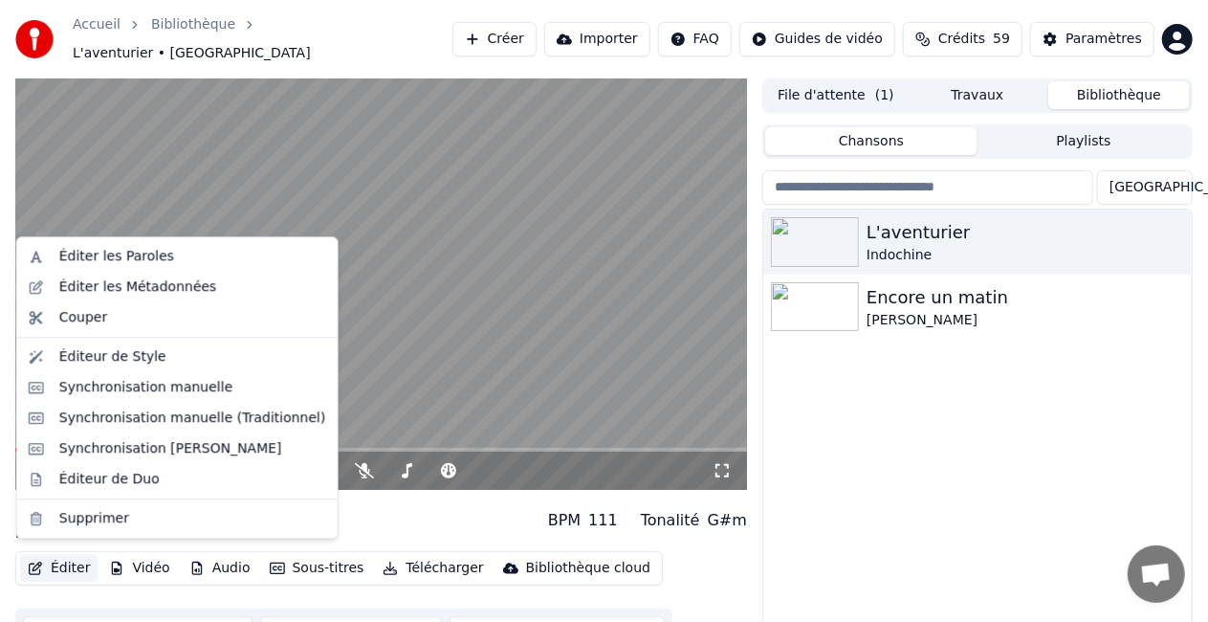
click at [77, 555] on button "Éditer" at bounding box center [58, 568] width 77 height 27
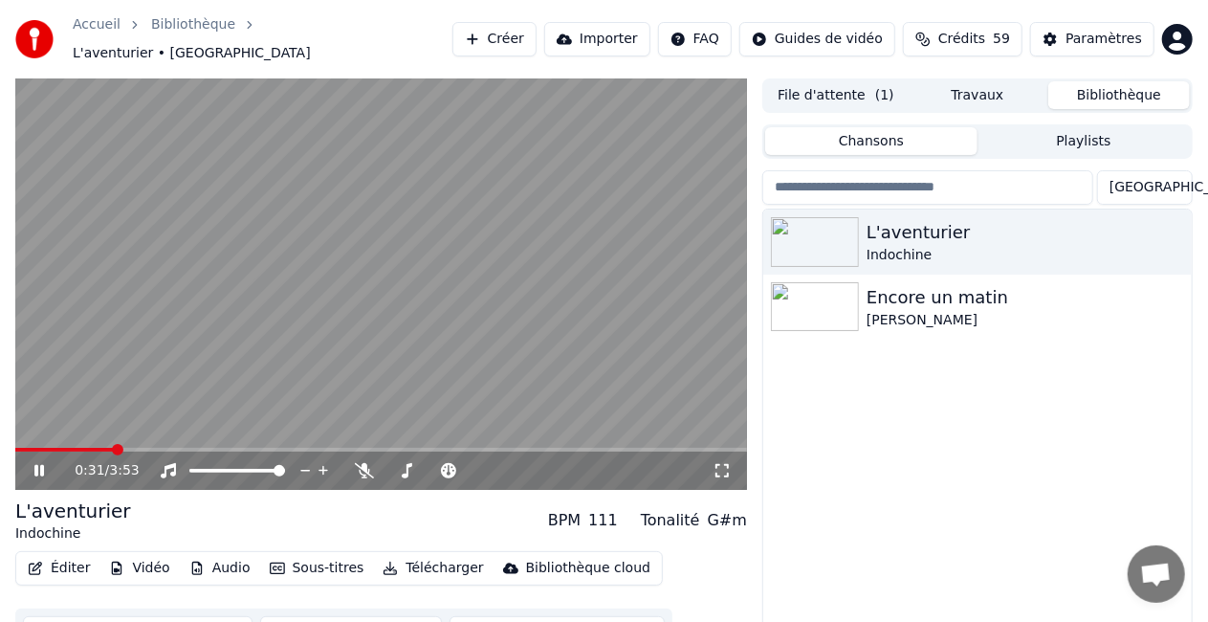
click at [411, 497] on div "L'aventurier Indochine BPM 111 Tonalité G#m" at bounding box center [381, 520] width 732 height 46
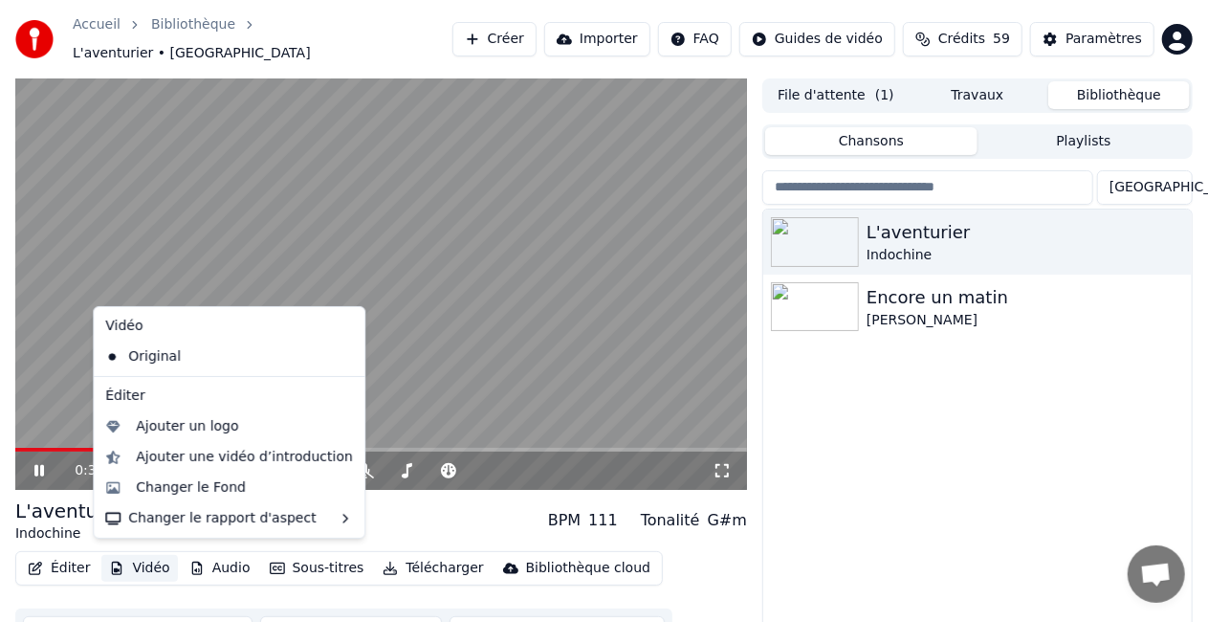
click at [150, 555] on button "Vidéo" at bounding box center [139, 568] width 76 height 27
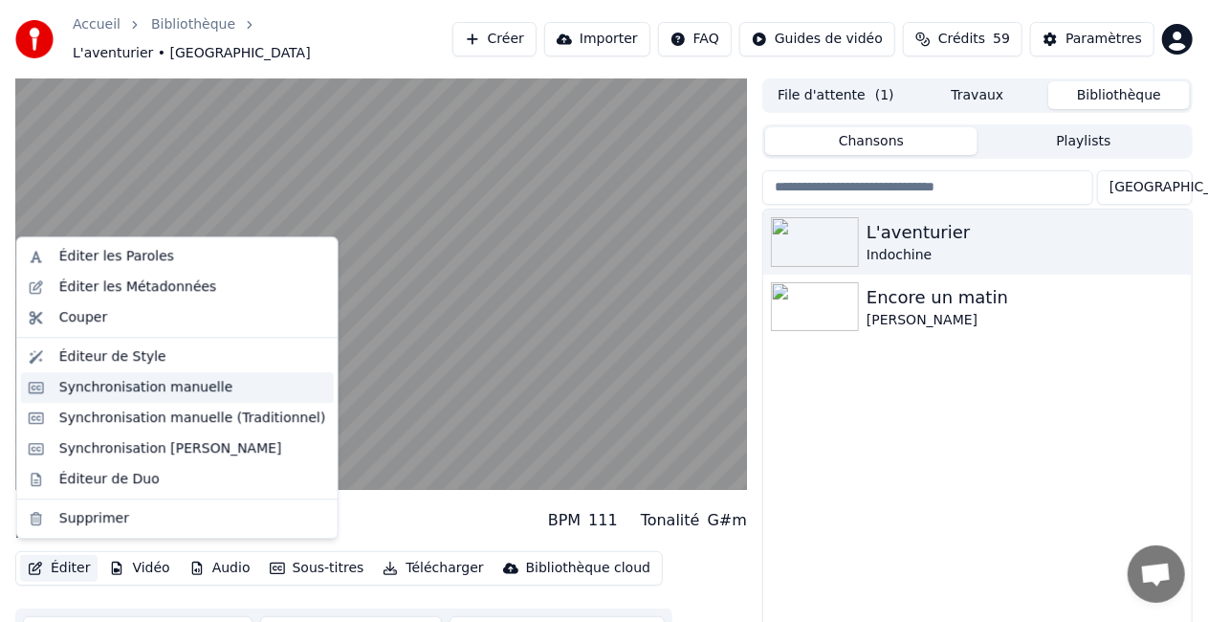
click at [180, 394] on div "Synchronisation manuelle" at bounding box center [146, 387] width 174 height 19
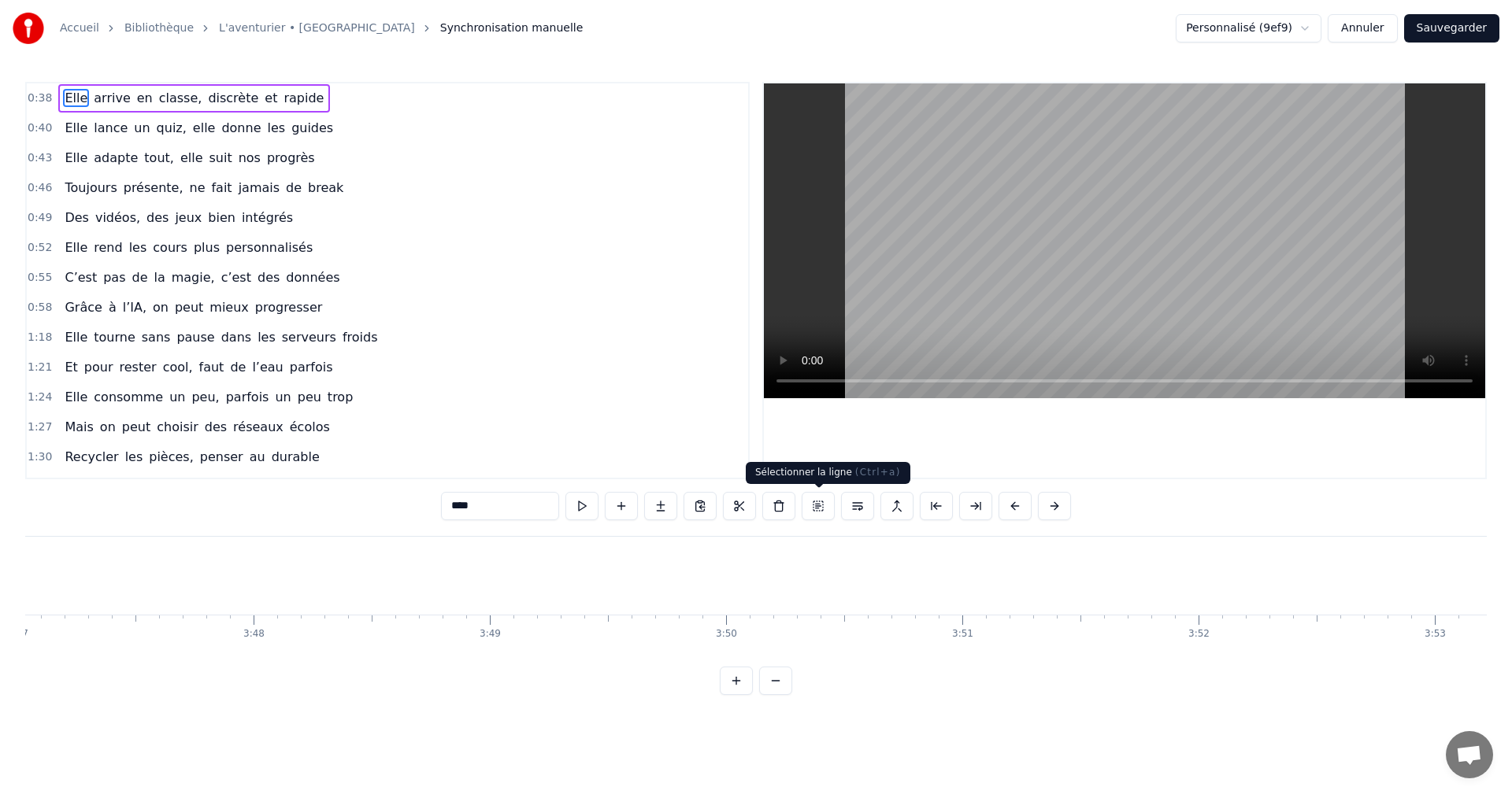
scroll to position [0, 53630]
click at [154, 21] on link "Bibliothèque" at bounding box center [159, 28] width 69 height 16
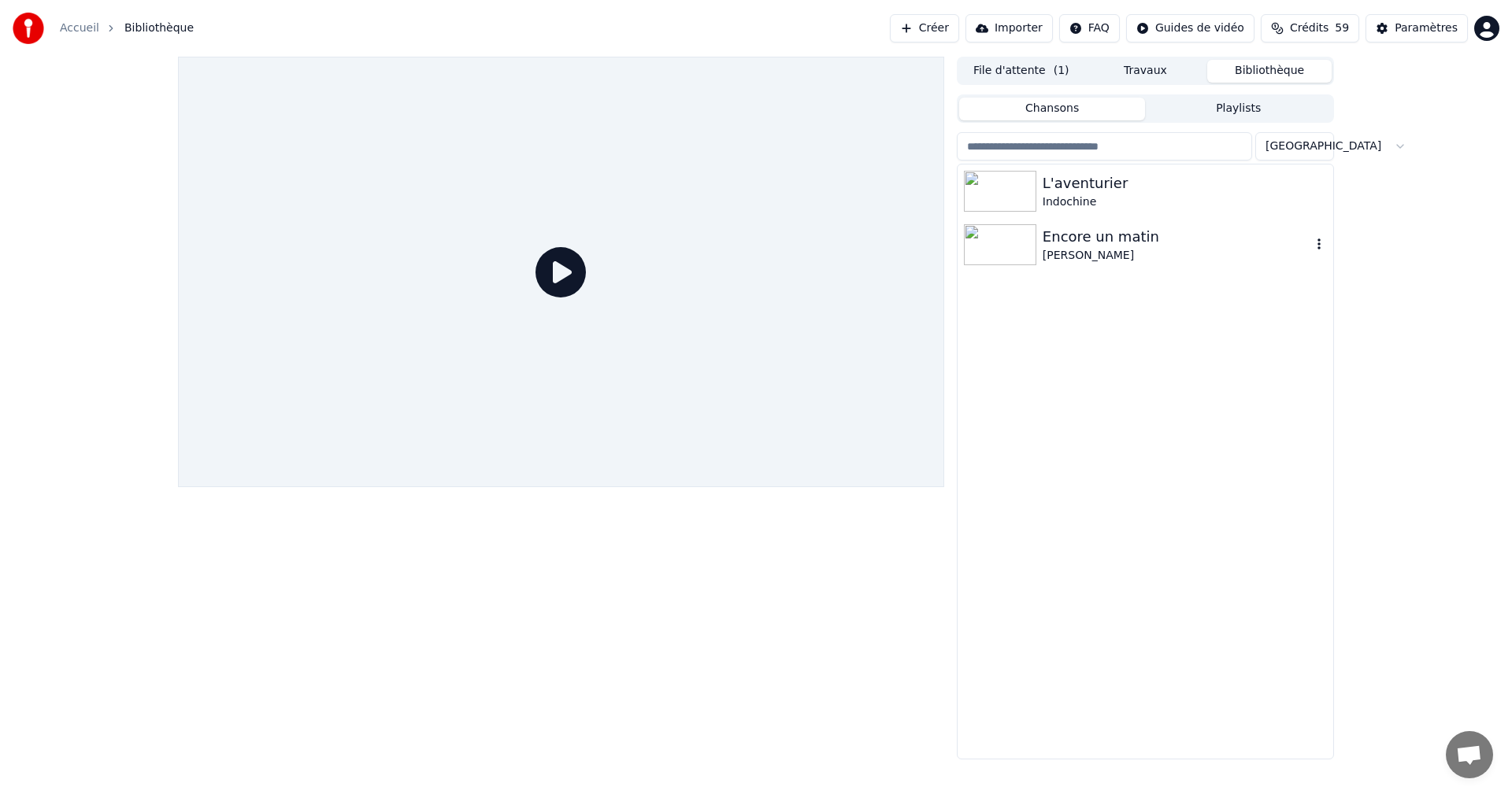
click at [1007, 257] on div "Jean Jacques Goldman" at bounding box center [1177, 255] width 268 height 16
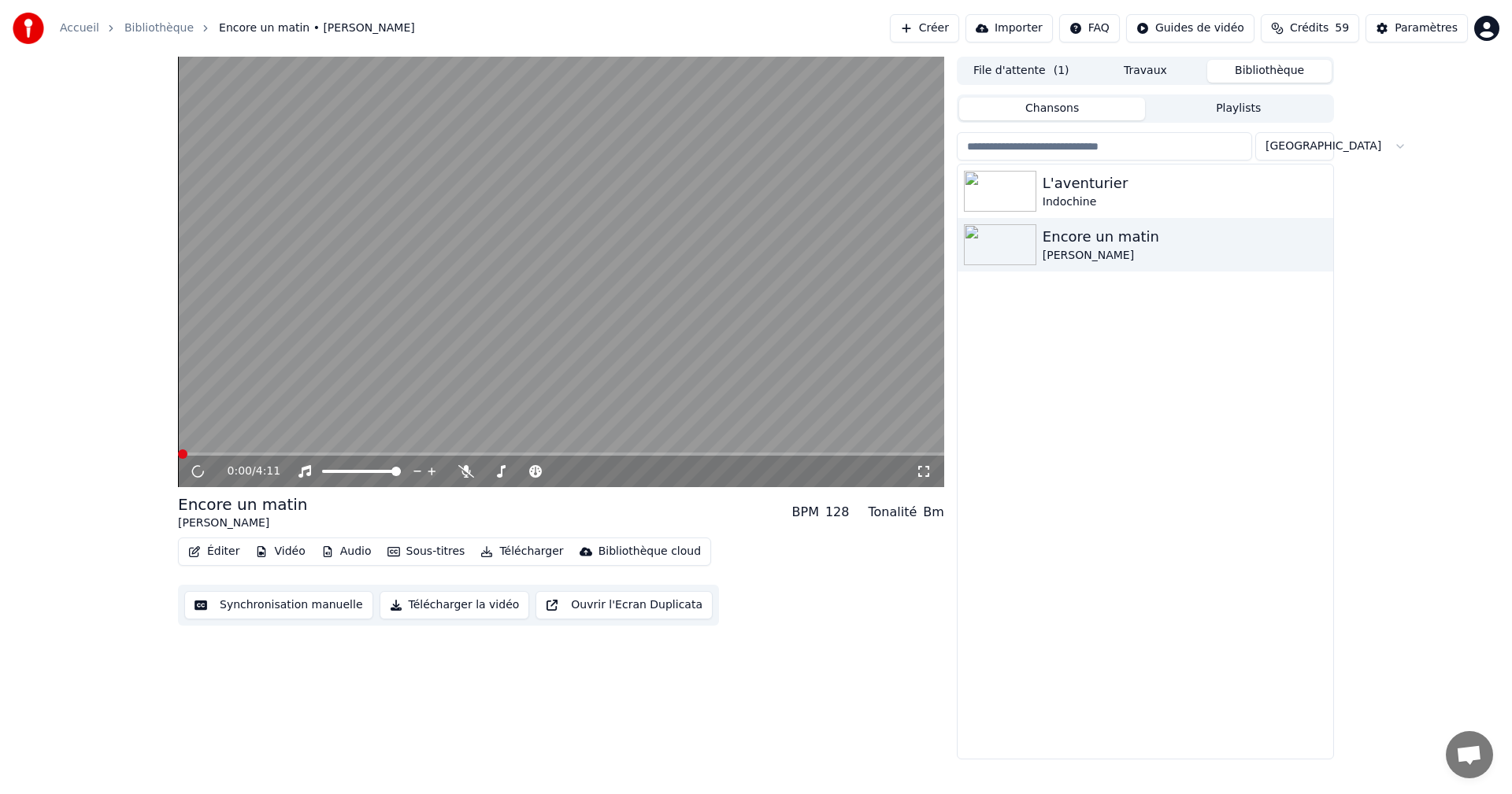
click at [221, 511] on button "Éditer" at bounding box center [213, 551] width 63 height 22
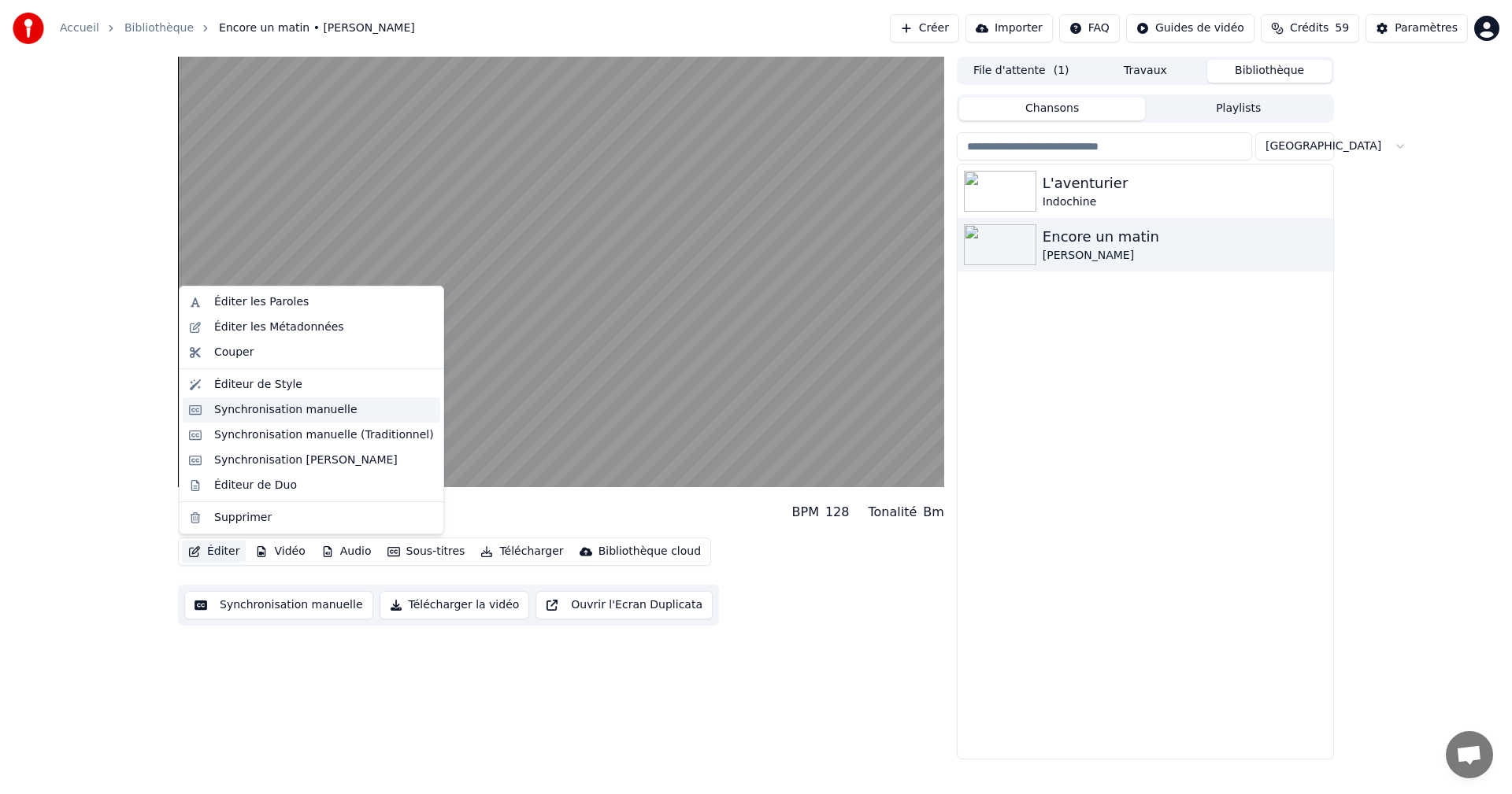
click at [291, 403] on div "Synchronisation manuelle" at bounding box center [286, 410] width 143 height 16
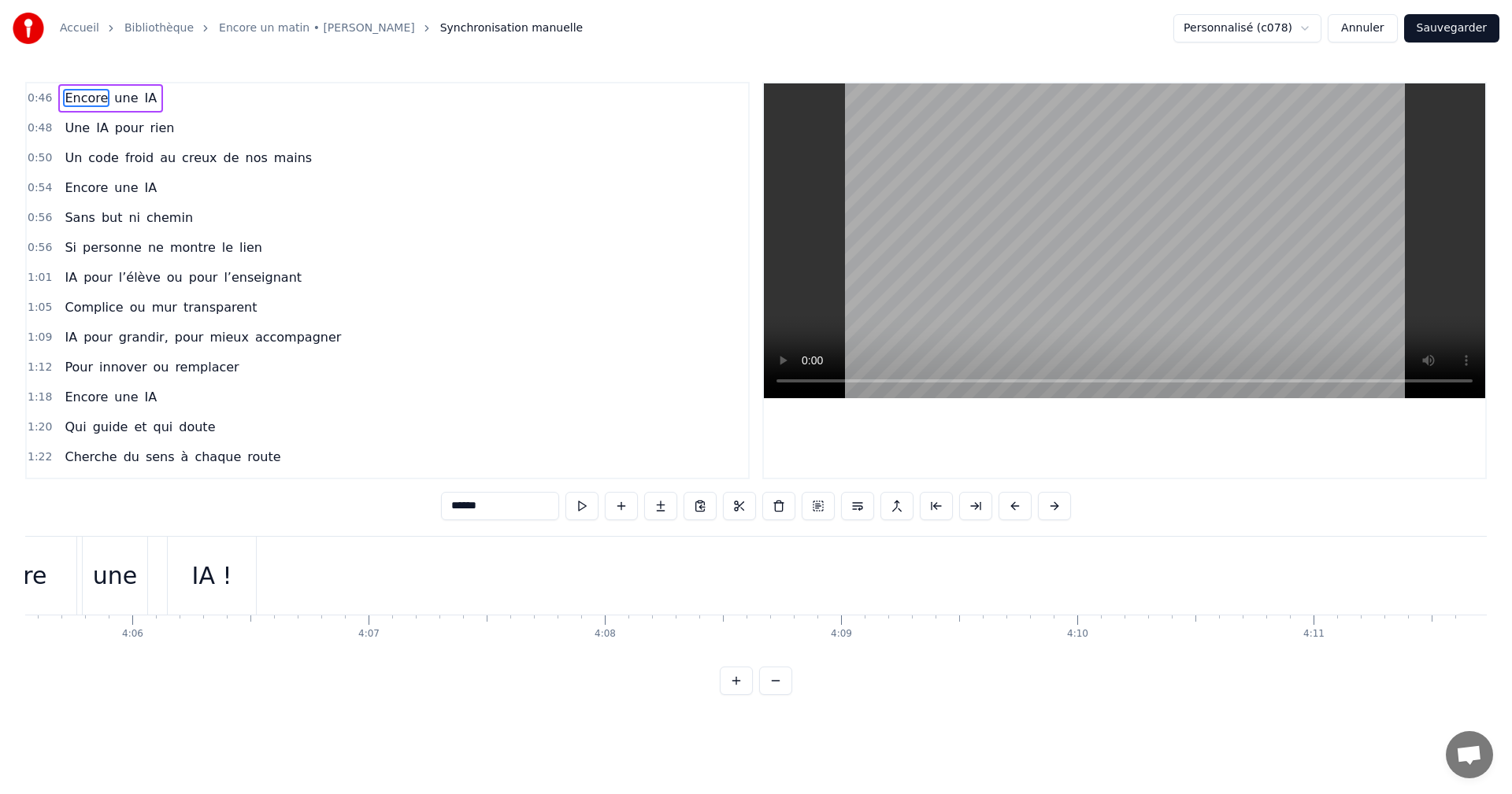
scroll to position [0, 58004]
